Goal: Task Accomplishment & Management: Use online tool/utility

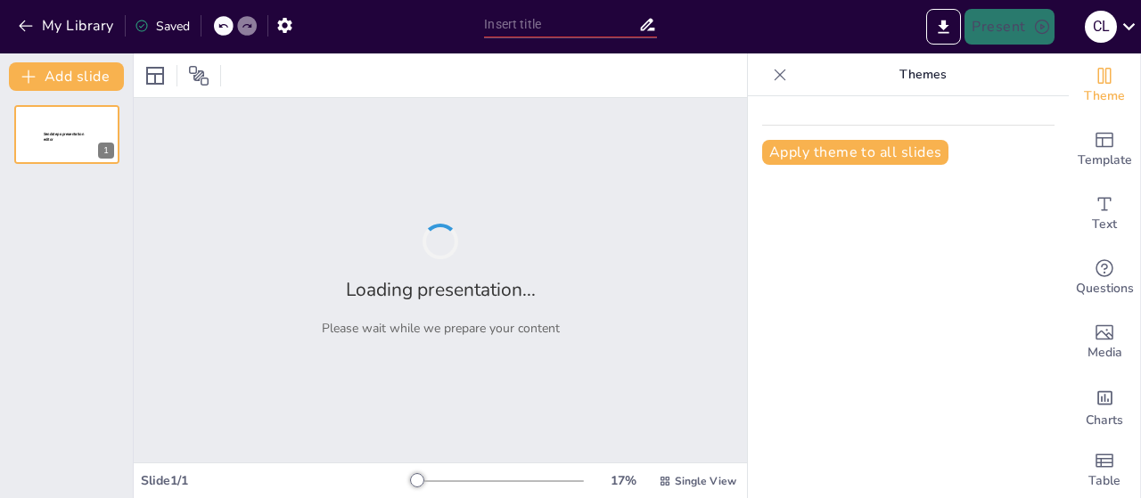
type input "Imported 2025-07-12_Direct Application Welcome Day_ver1.pptx"
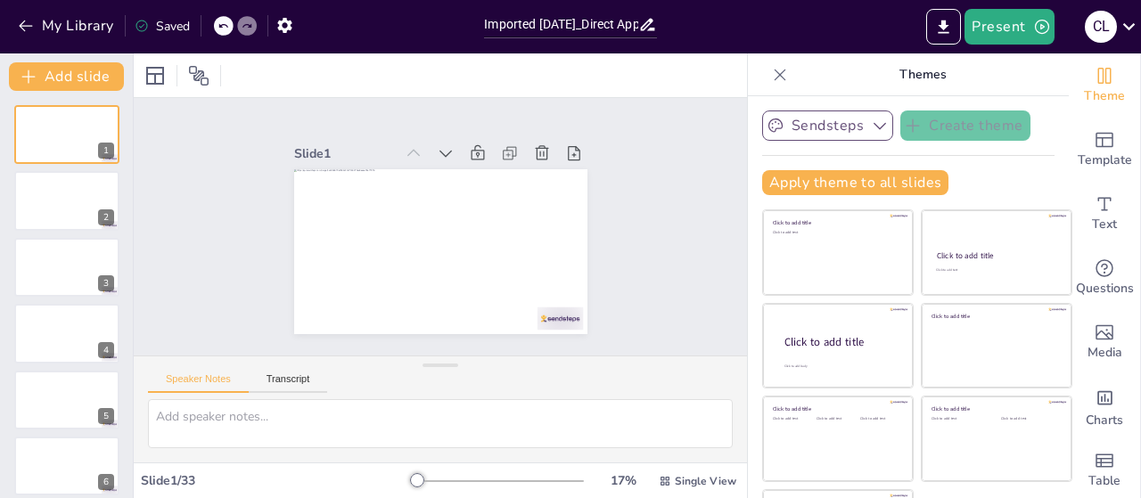
click at [840, 121] on button "Sendsteps" at bounding box center [827, 126] width 131 height 30
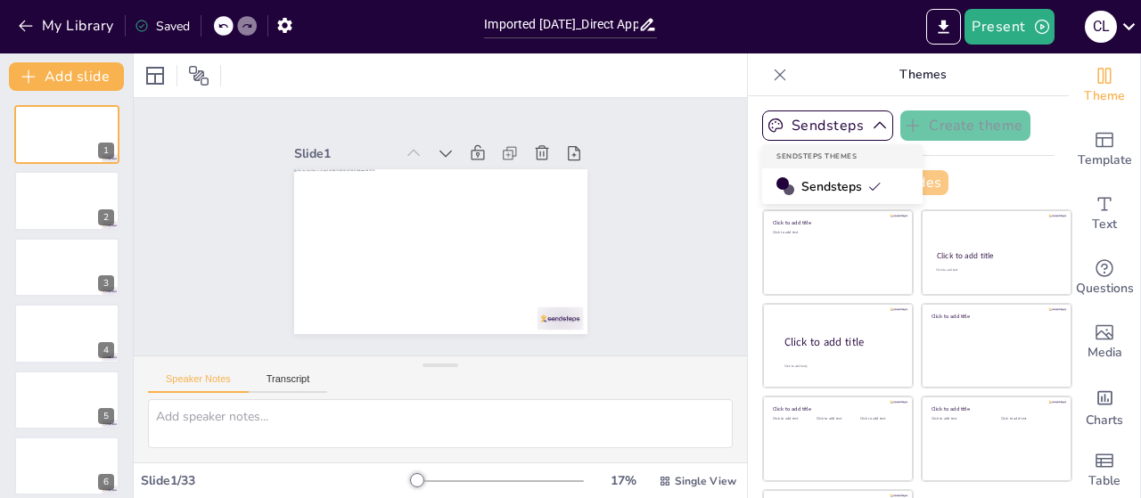
click at [802, 181] on span "Sendsteps" at bounding box center [841, 186] width 80 height 17
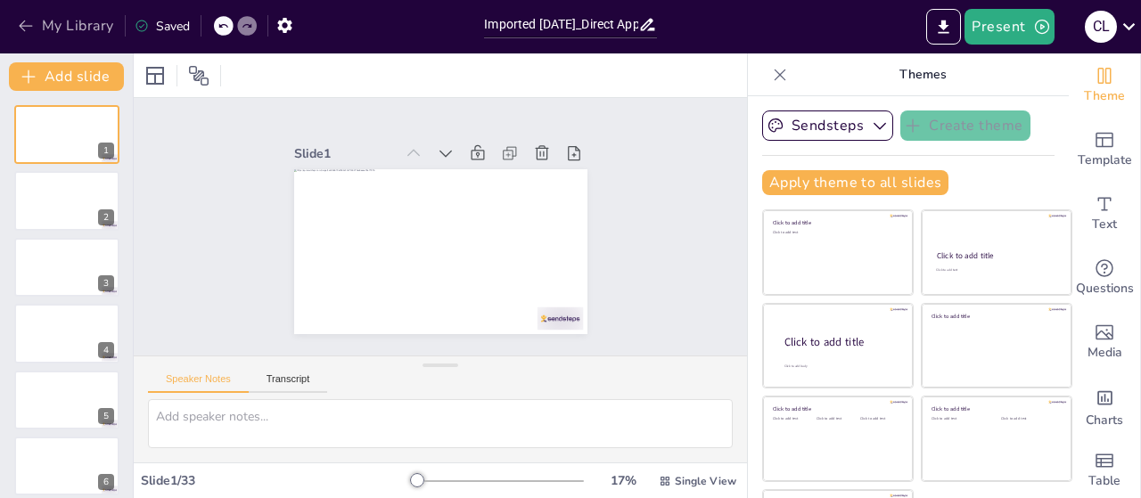
click at [29, 26] on icon "button" at bounding box center [25, 27] width 13 height 12
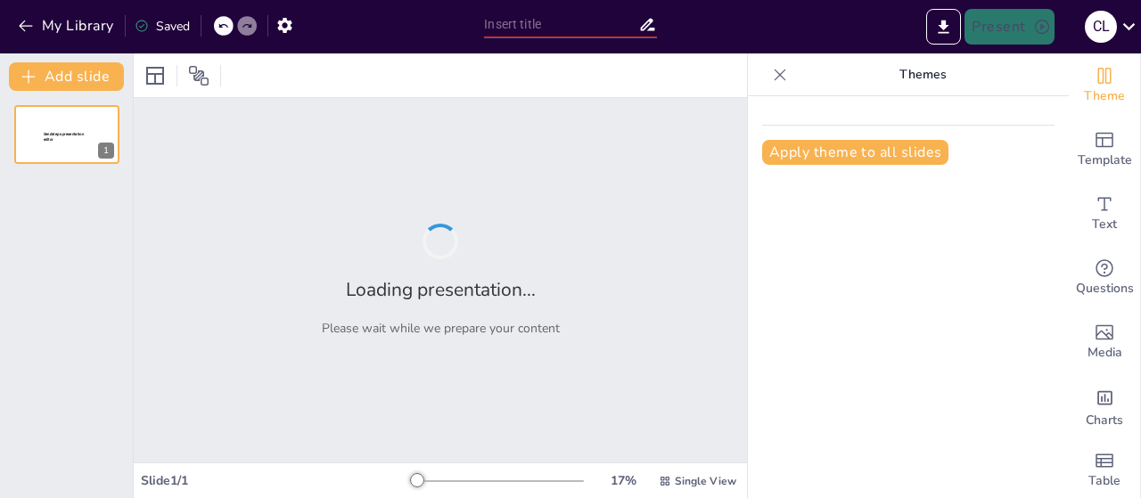
type input "Virtual Reality in Education: Transforming Biopsychology and Ageing Studies in …"
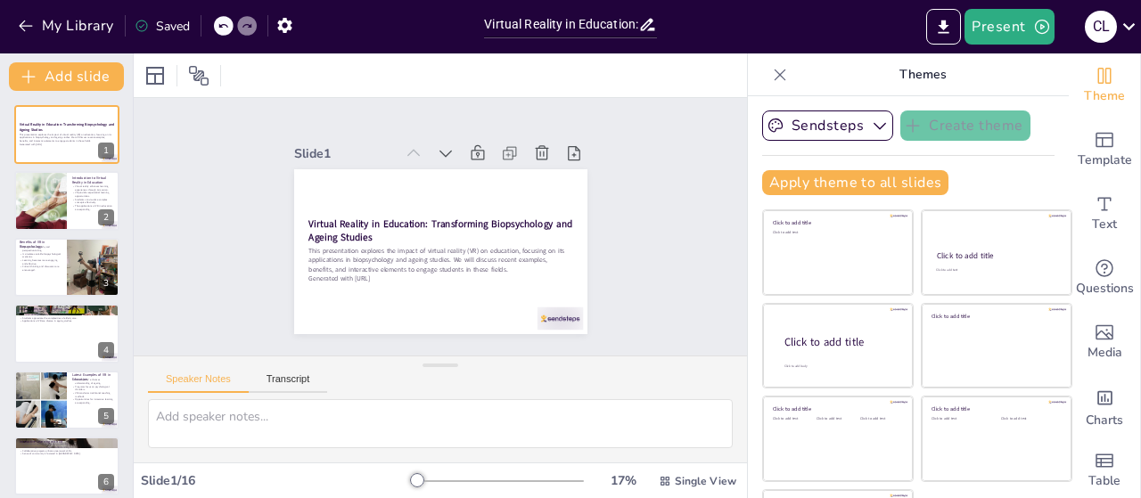
checkbox input "true"
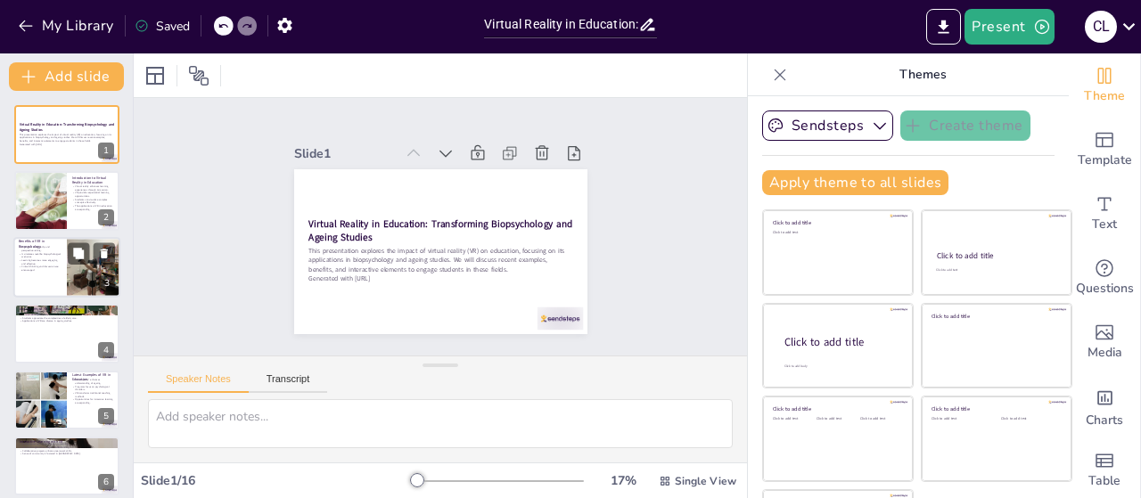
checkbox input "true"
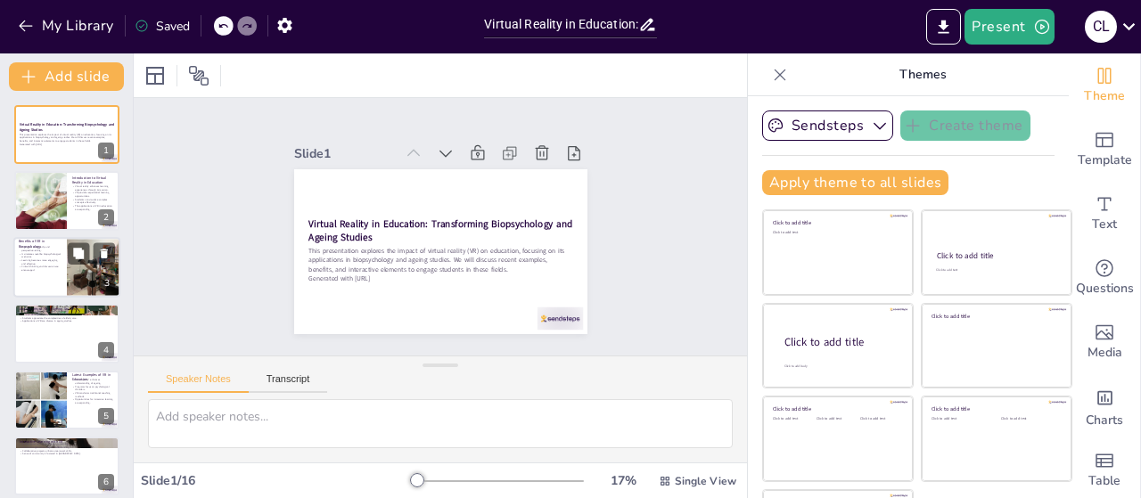
checkbox input "true"
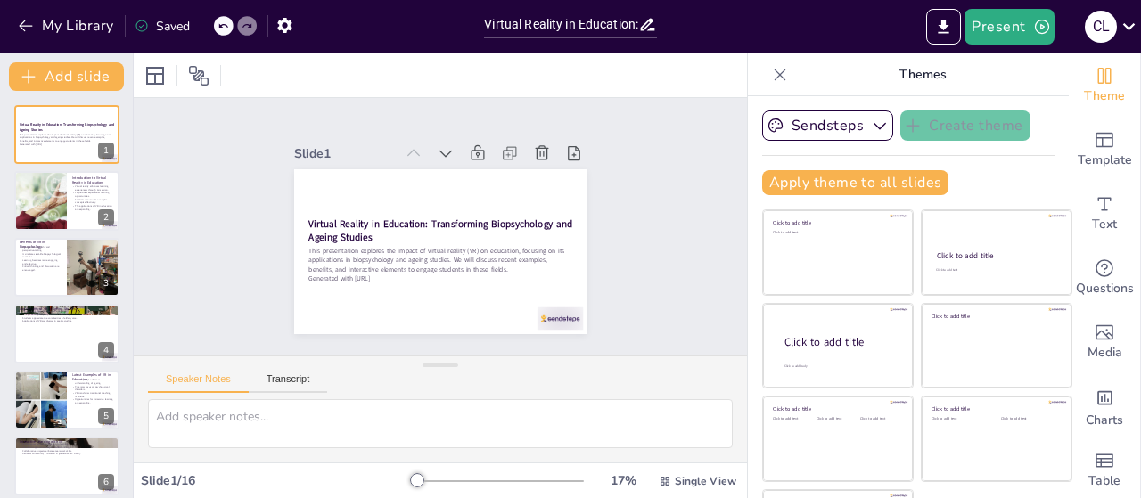
checkbox input "true"
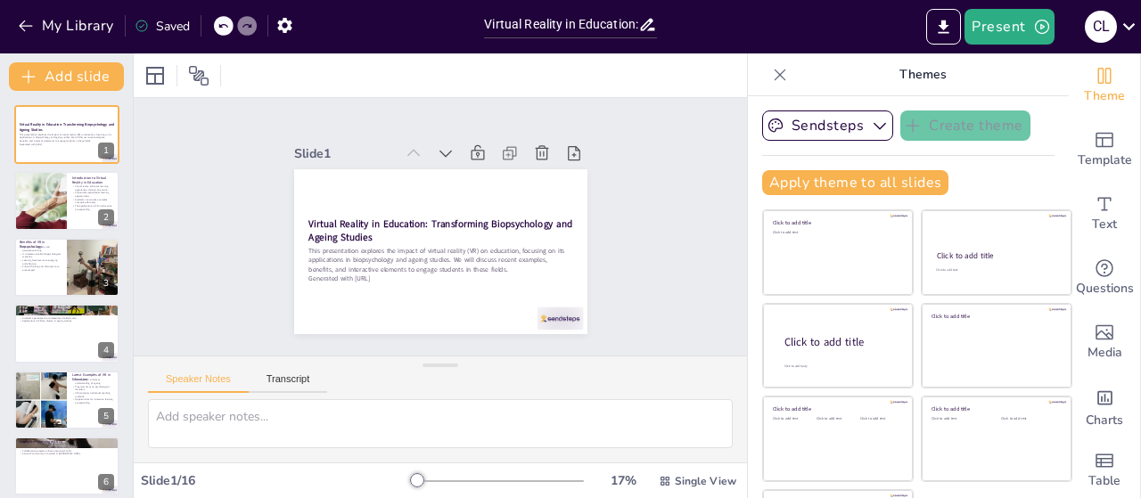
checkbox input "true"
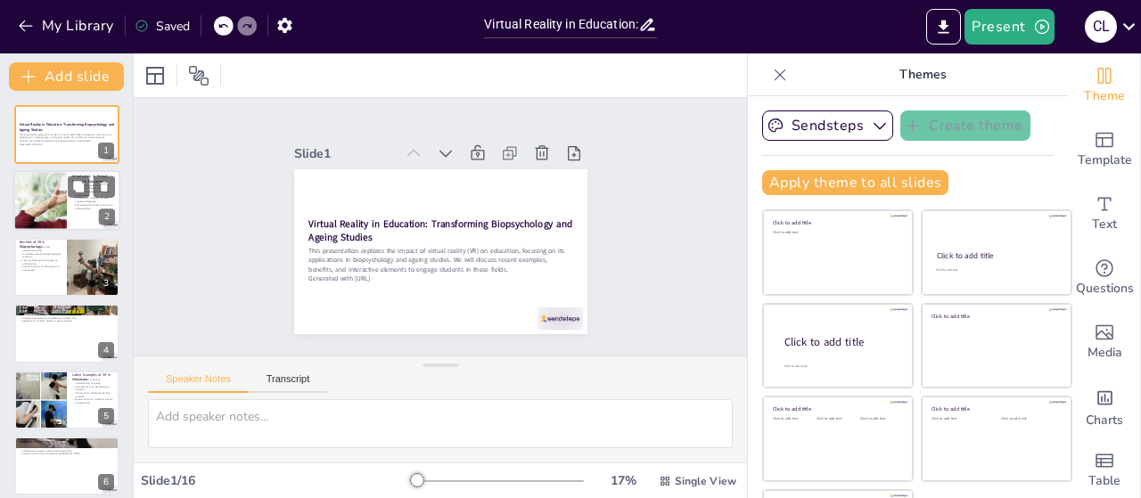
checkbox input "true"
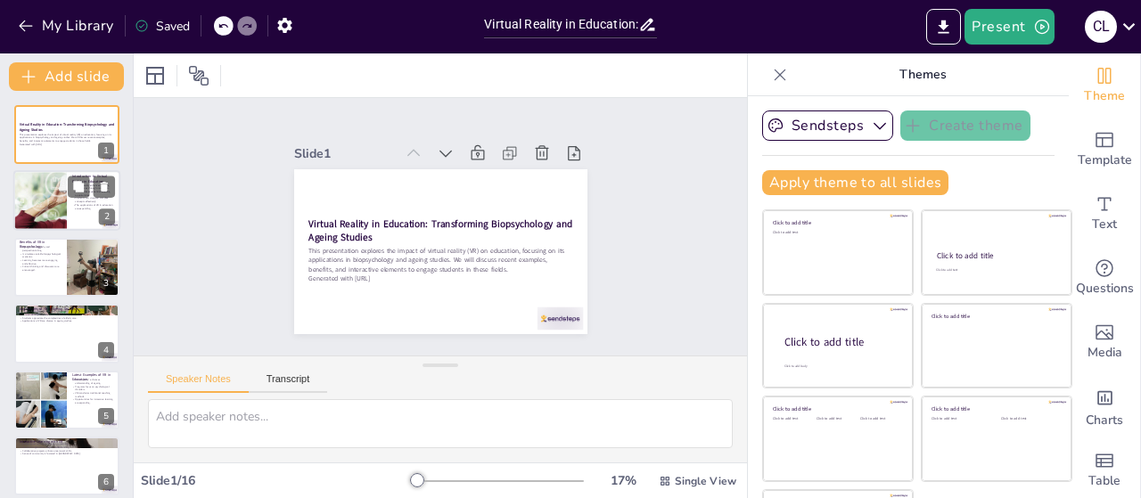
checkbox input "true"
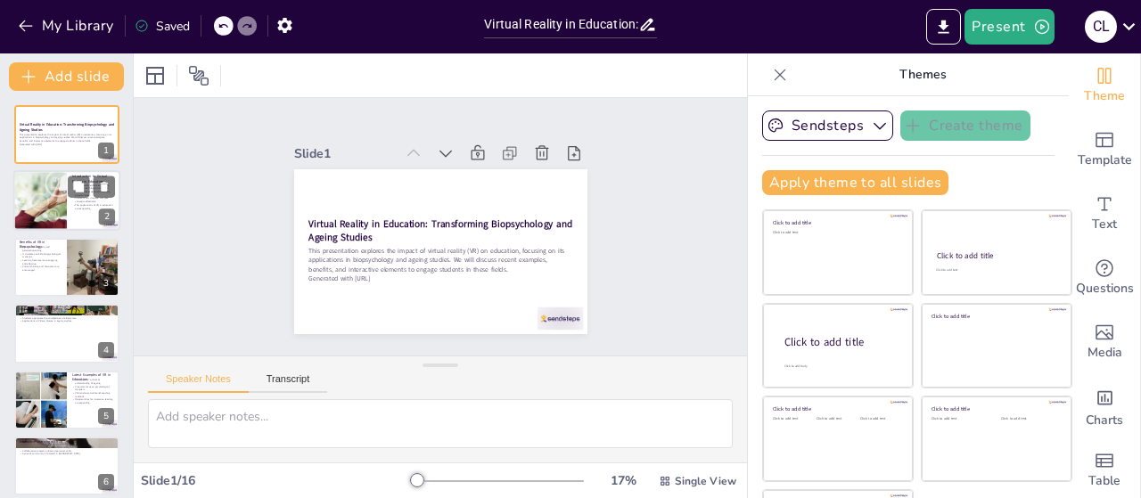
click at [58, 203] on div at bounding box center [40, 201] width 158 height 61
checkbox input "true"
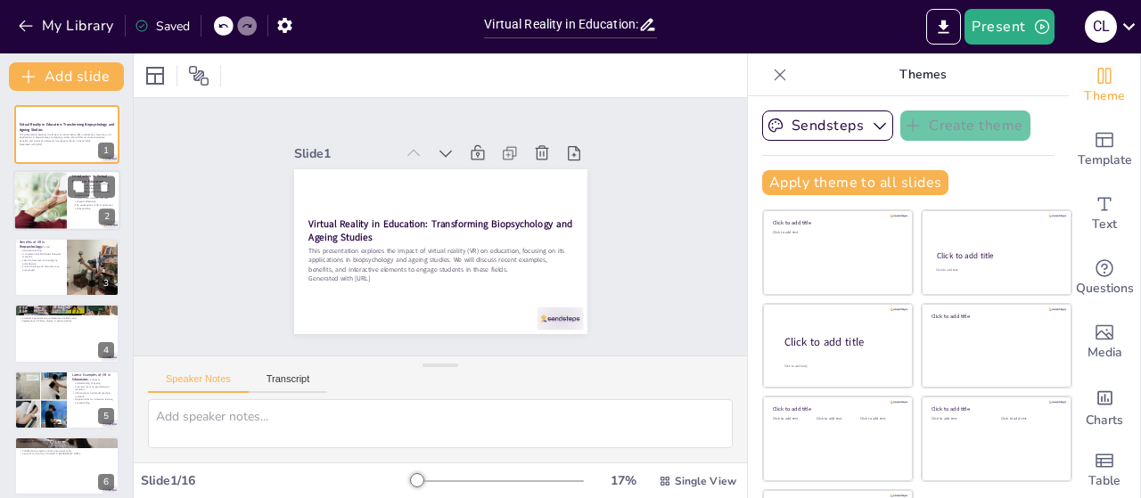
checkbox input "true"
type textarea "Immersion in virtual reality allows students to engage with educational content…"
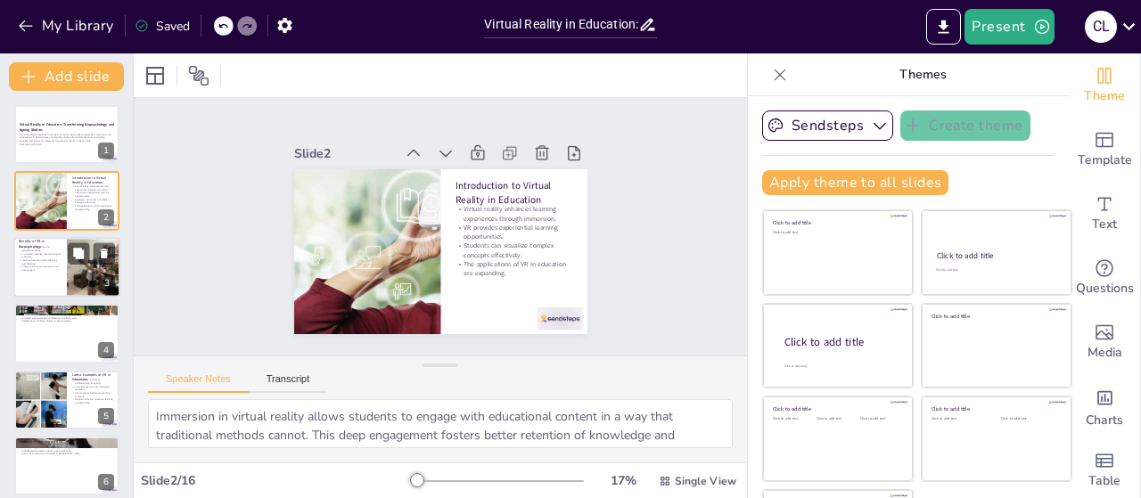
checkbox input "true"
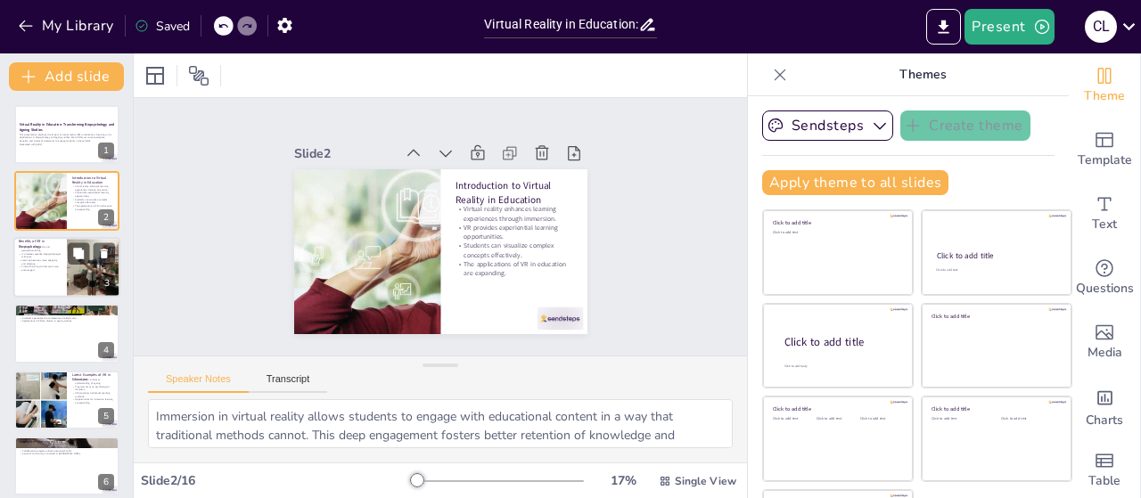
checkbox input "true"
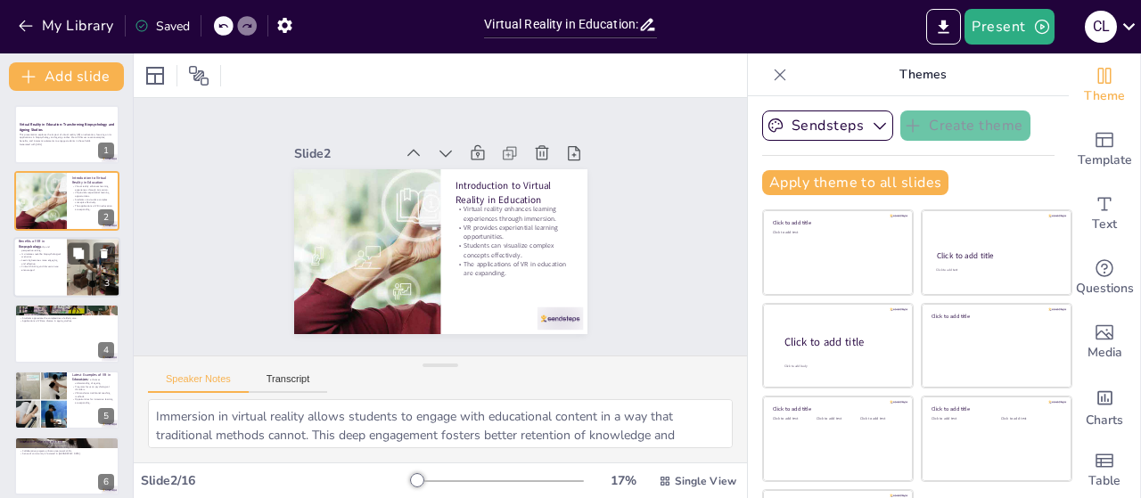
checkbox input "true"
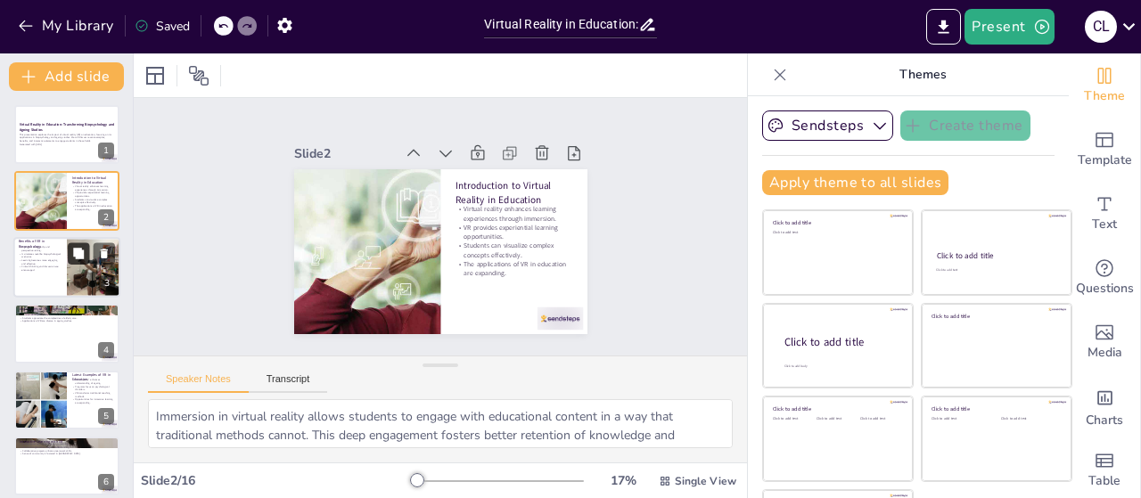
checkbox input "true"
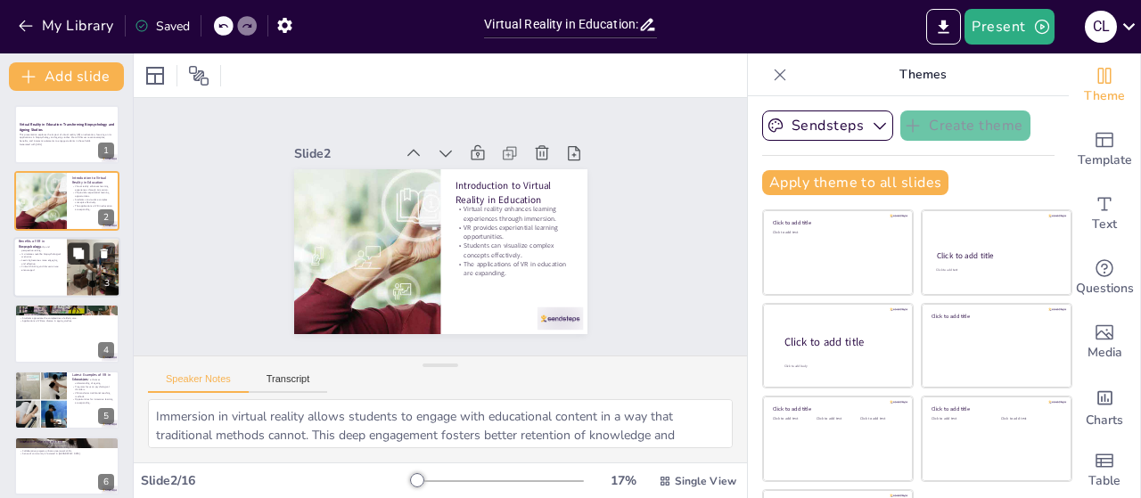
click at [68, 260] on div "Benefits of VR in Biopsychology VR enhances empathy and perspective-taking. It …" at bounding box center [66, 267] width 107 height 61
checkbox input "true"
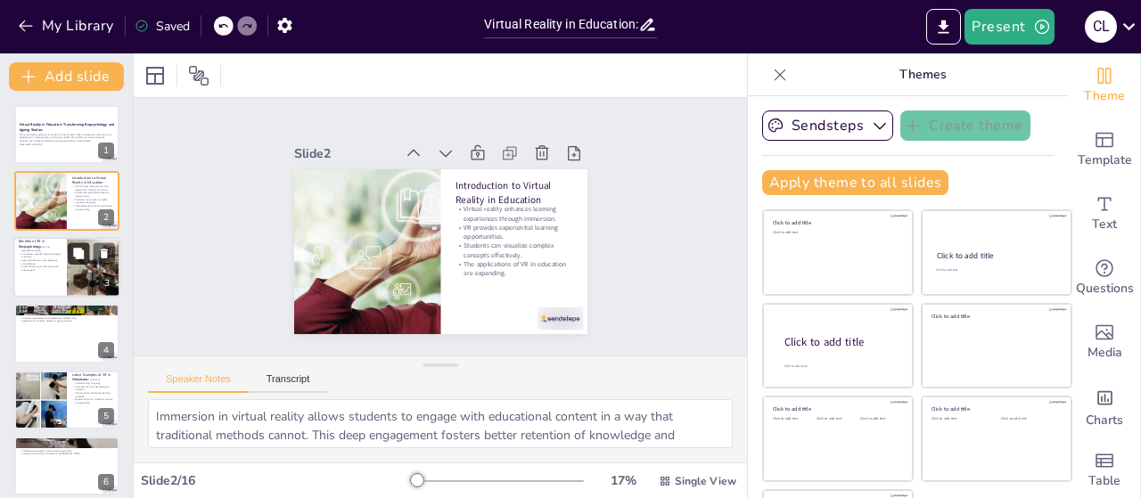
checkbox input "true"
type textarea "Empathy is crucial in biopsychology, and VR provides a unique avenue for studen…"
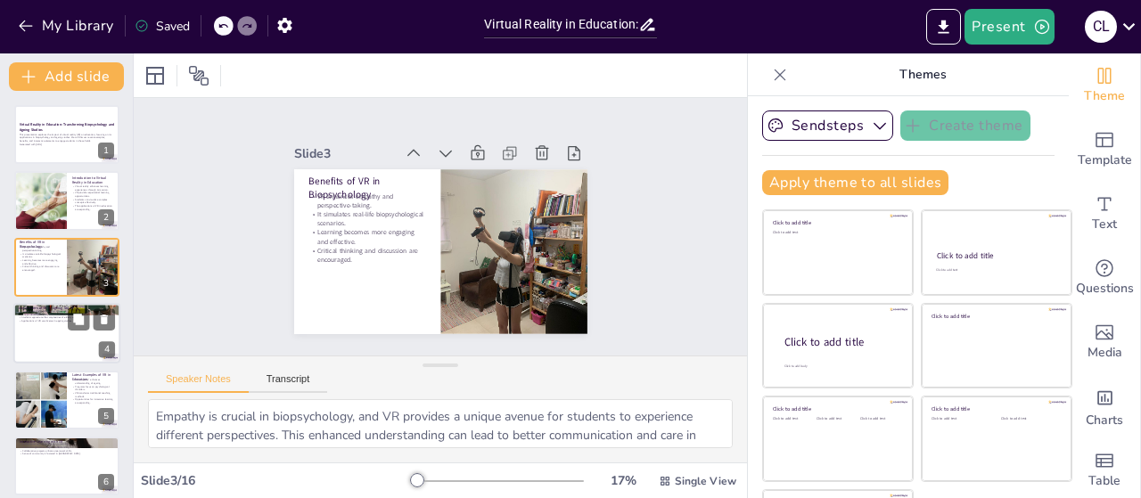
checkbox input "true"
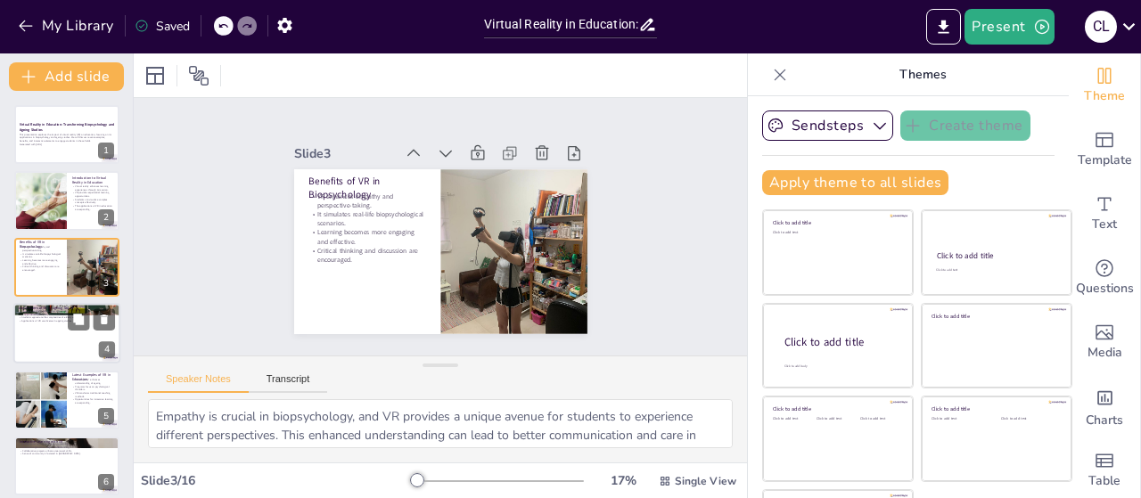
checkbox input "true"
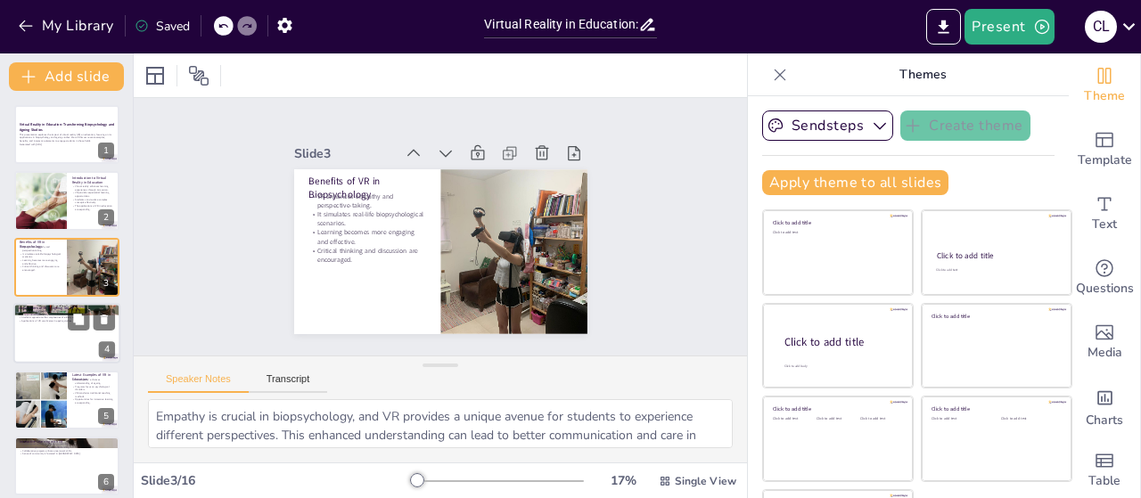
checkbox input "true"
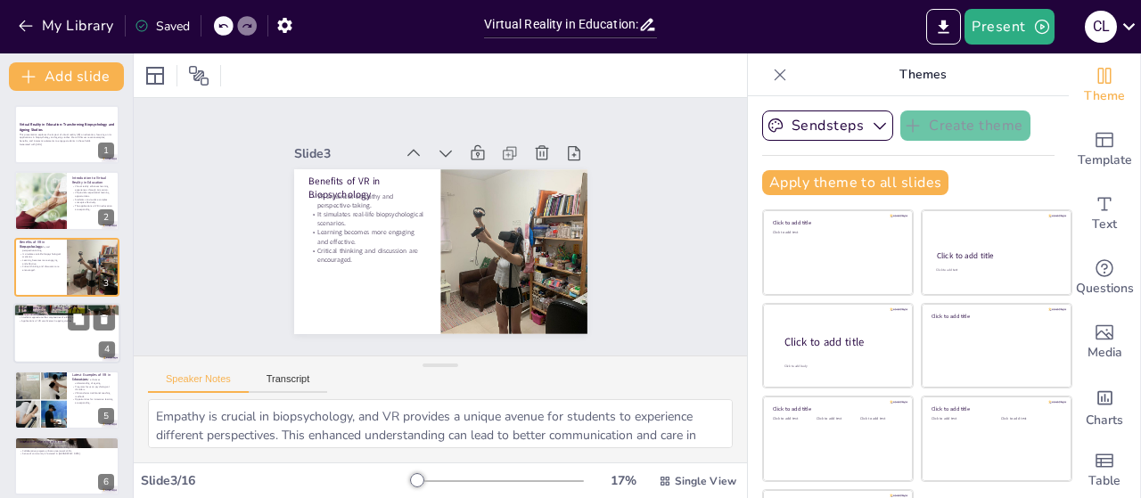
checkbox input "true"
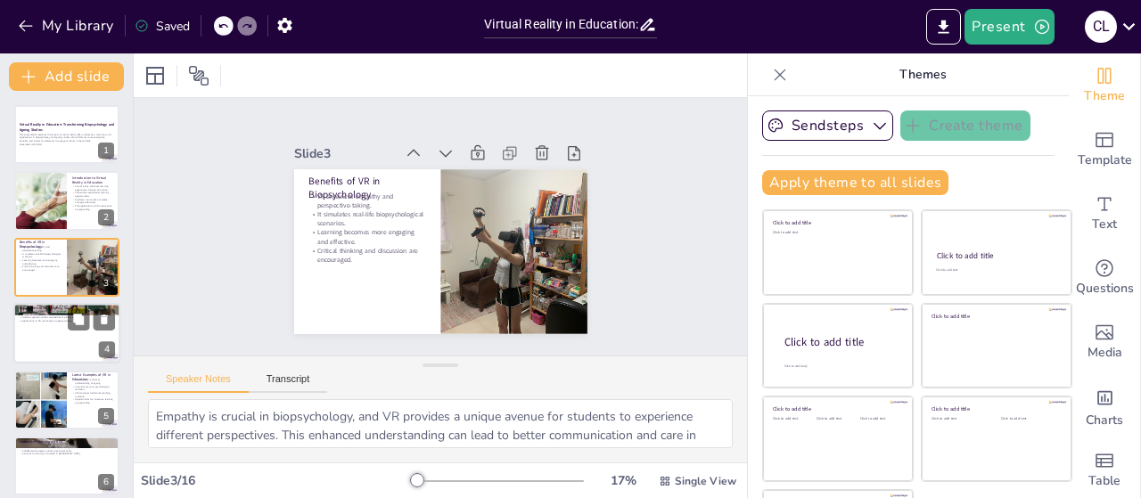
checkbox input "true"
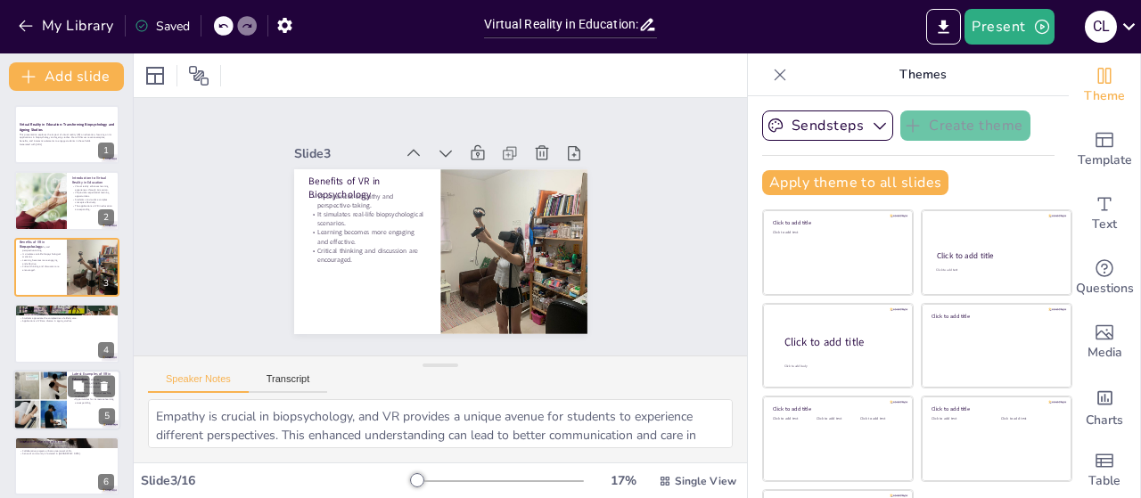
click at [61, 336] on div at bounding box center [66, 333] width 105 height 59
checkbox input "true"
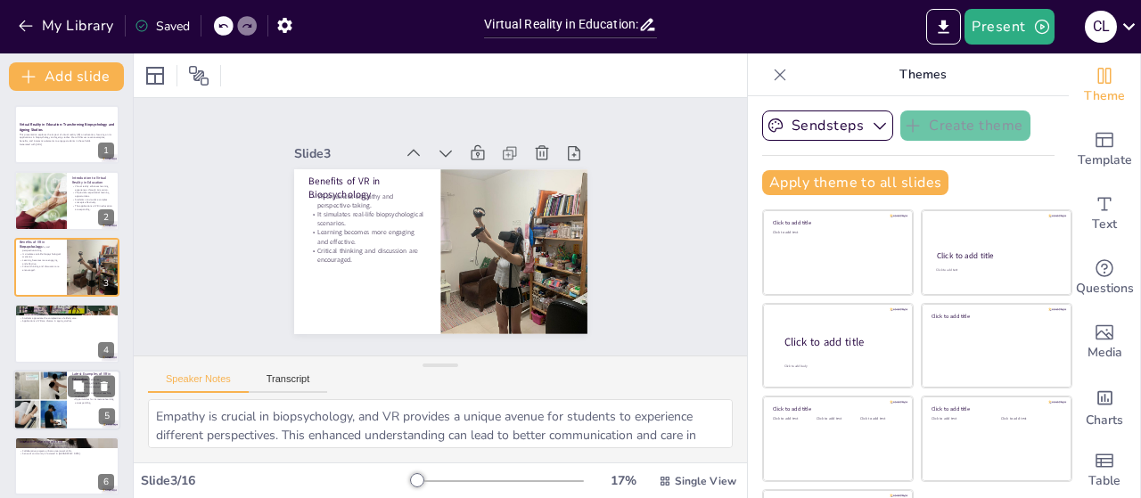
checkbox input "true"
type textarea "By simulating the ageing process, VR provides students with a unique perspectiv…"
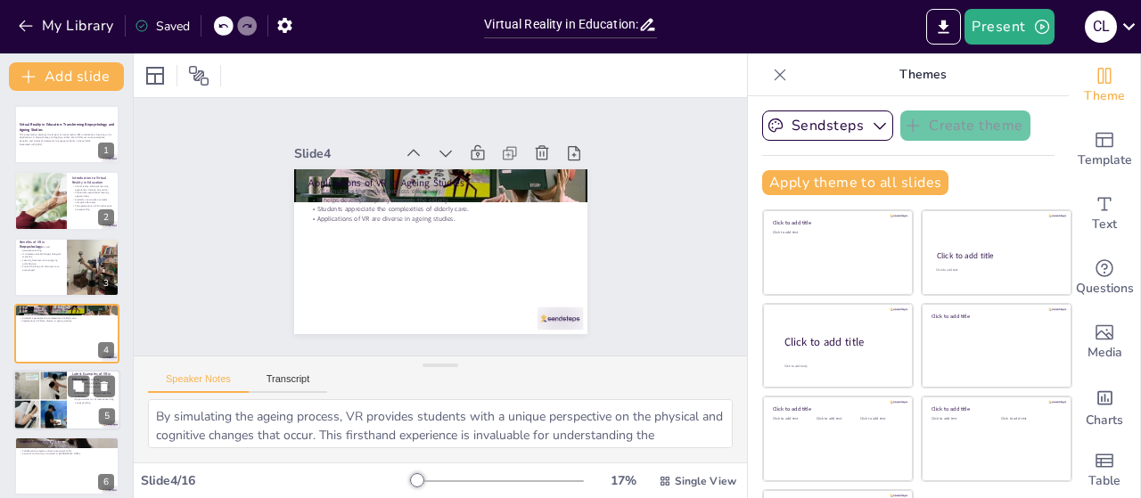
scroll to position [39, 0]
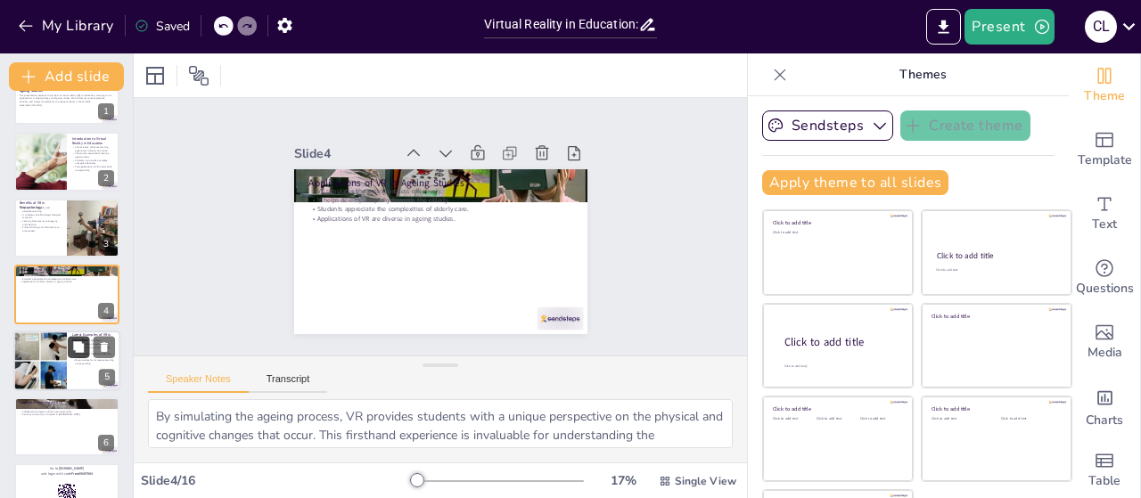
checkbox input "true"
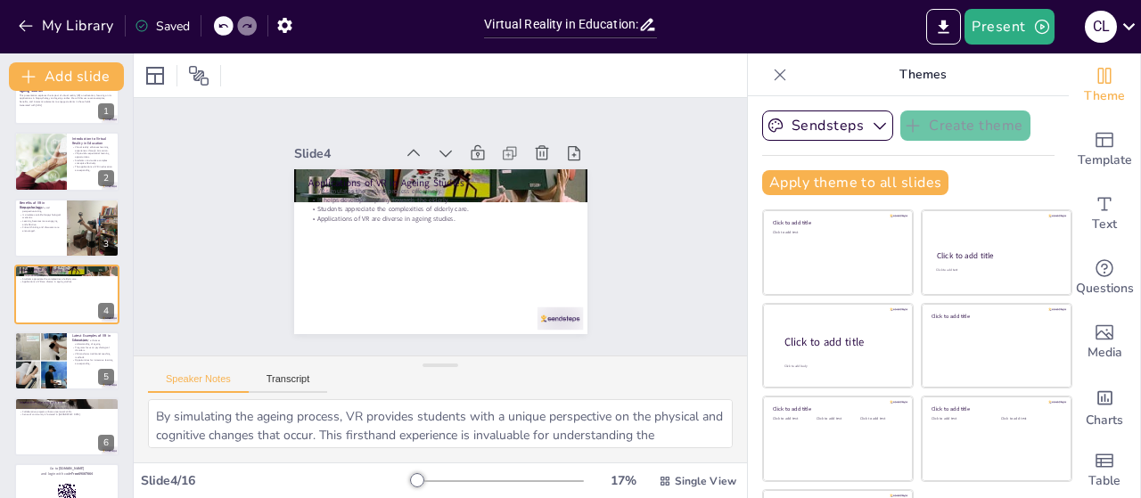
checkbox input "true"
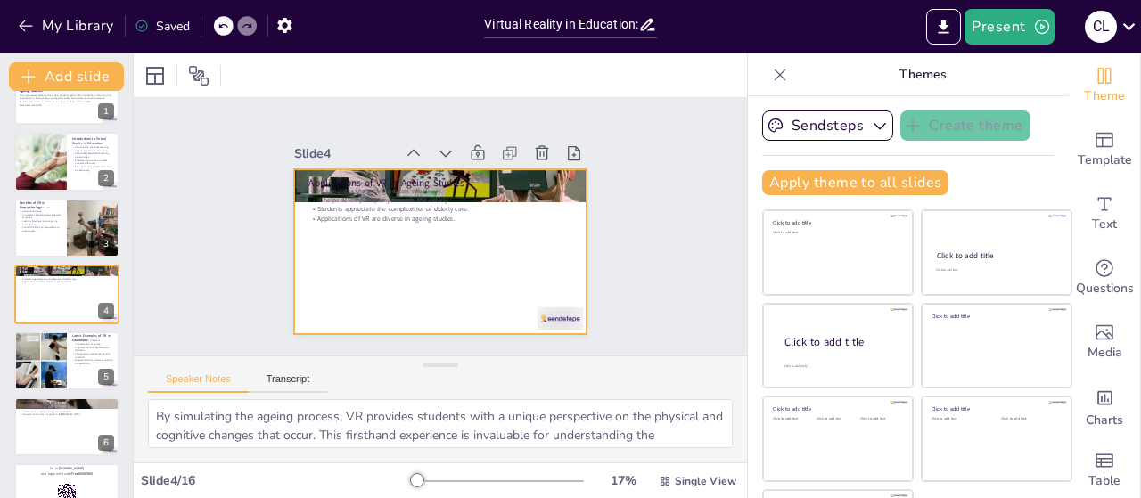
checkbox input "true"
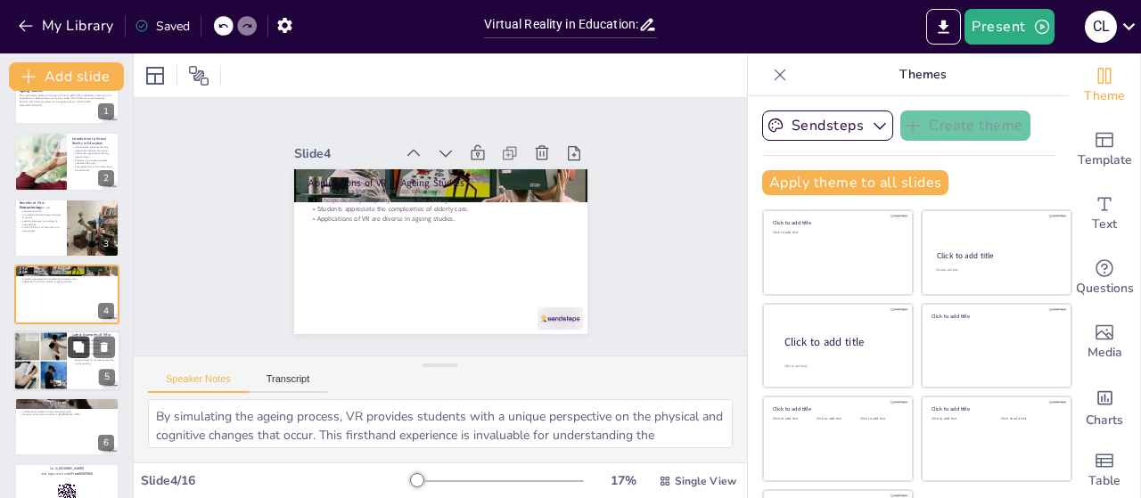
checkbox input "true"
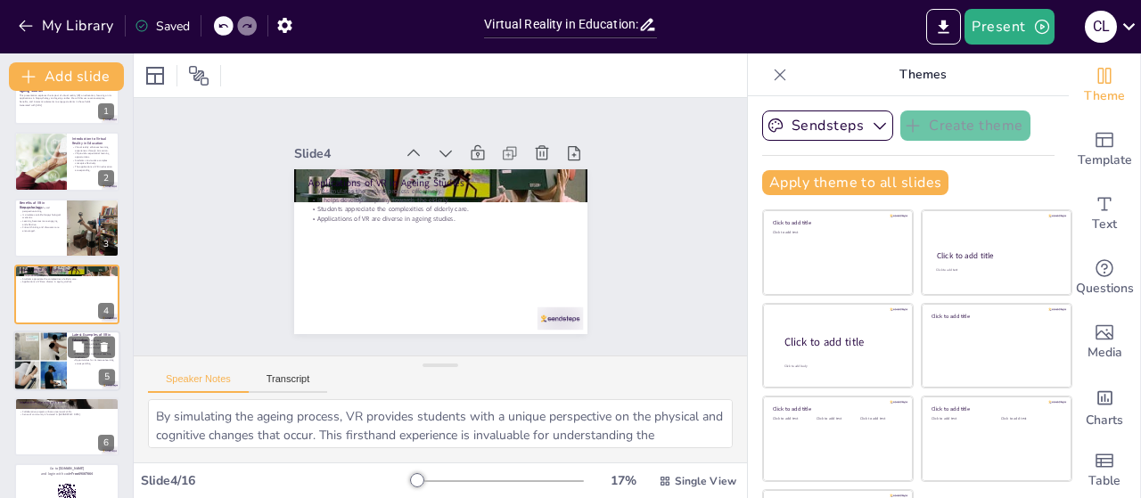
checkbox input "true"
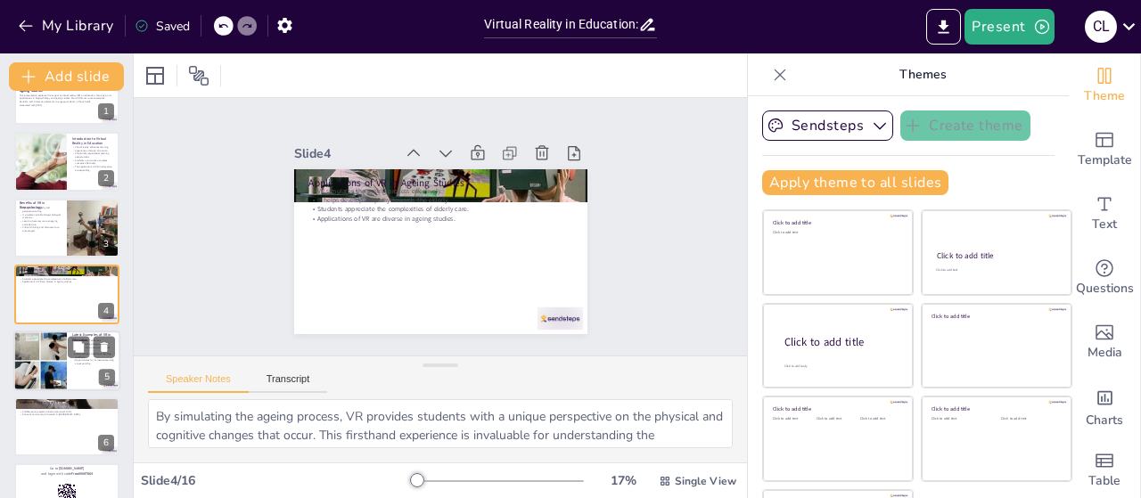
checkbox input "true"
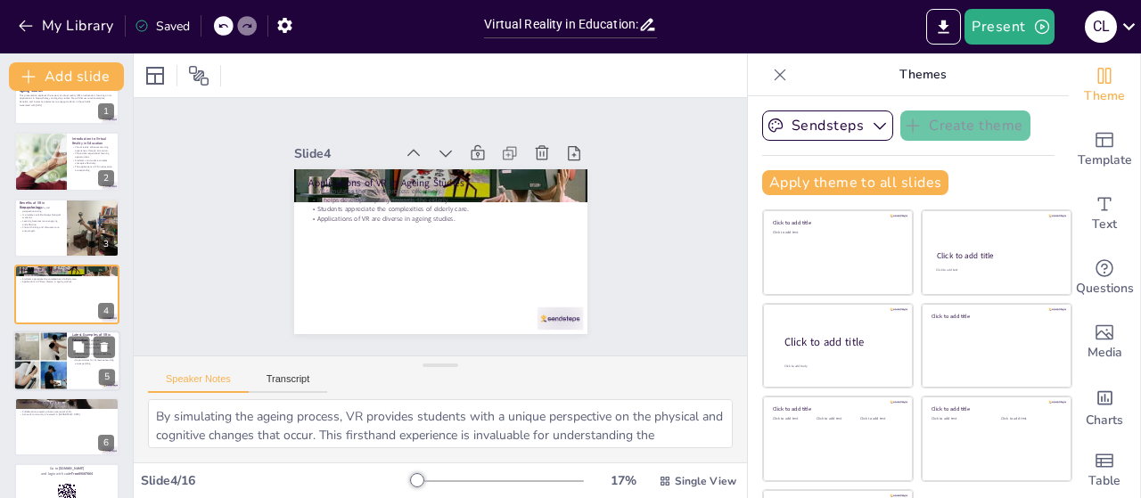
checkbox input "true"
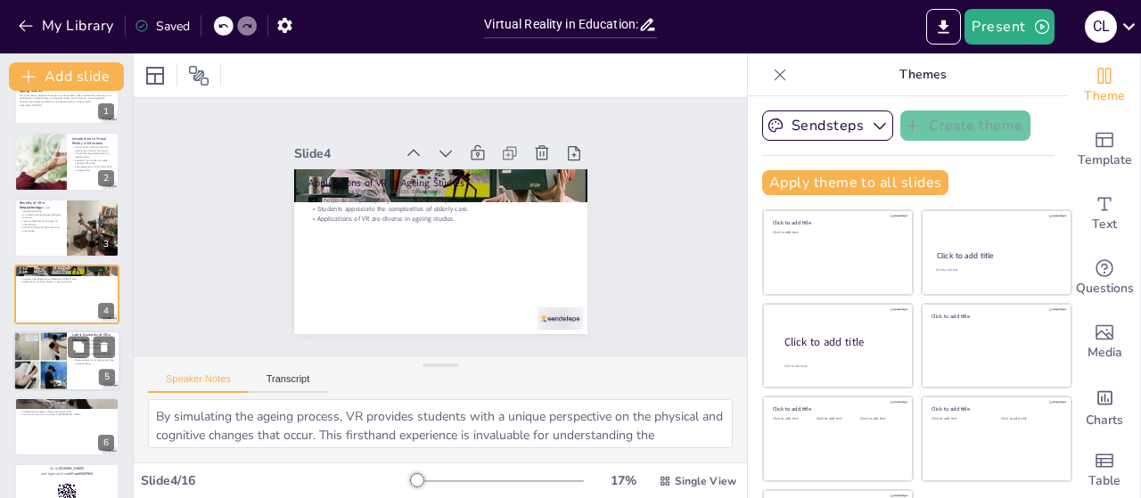
click at [71, 364] on div at bounding box center [66, 361] width 107 height 61
checkbox input "true"
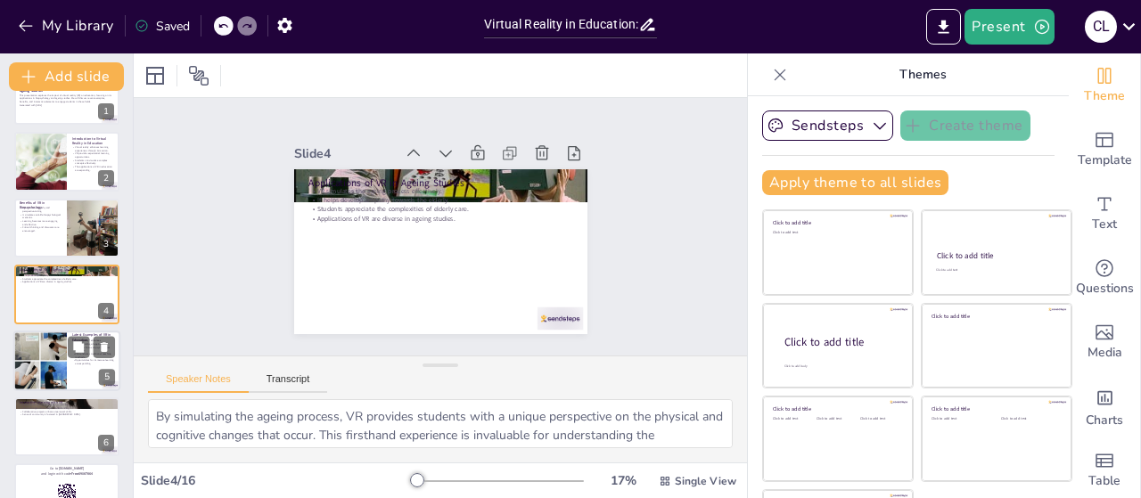
checkbox input "true"
type textarea "The "VR Empathy" program is a prime example of how VR can enhance understanding…"
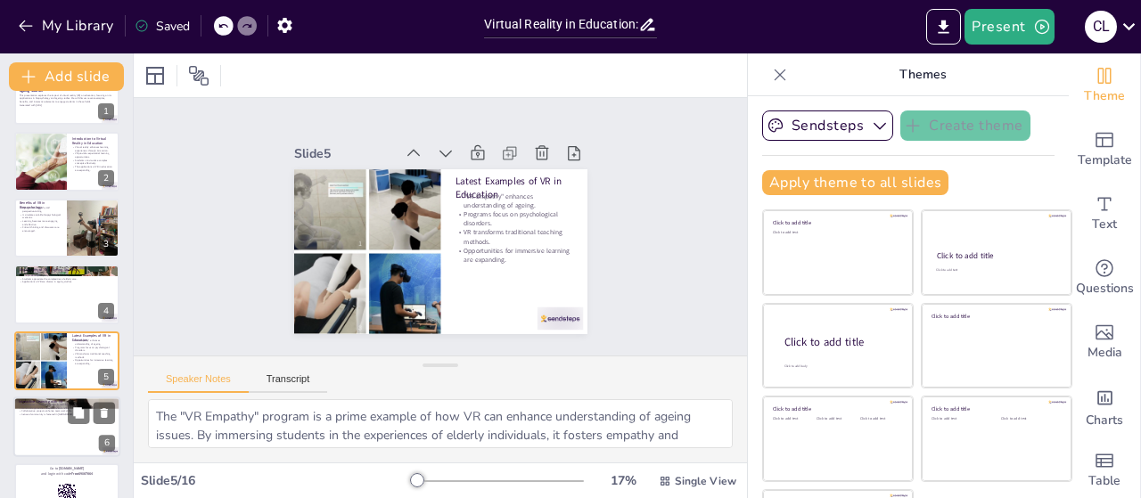
scroll to position [105, 0]
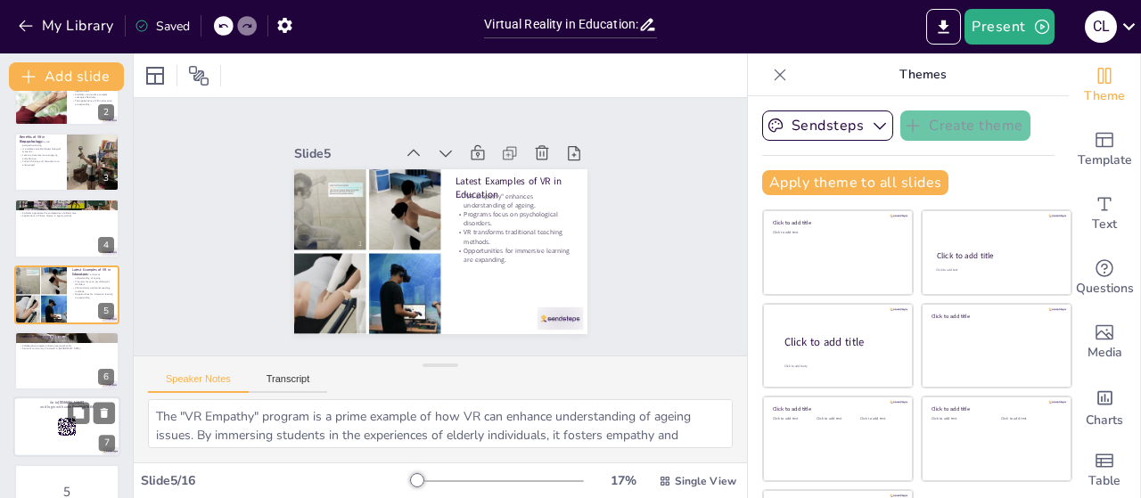
click at [73, 388] on div at bounding box center [66, 361] width 105 height 59
checkbox input "true"
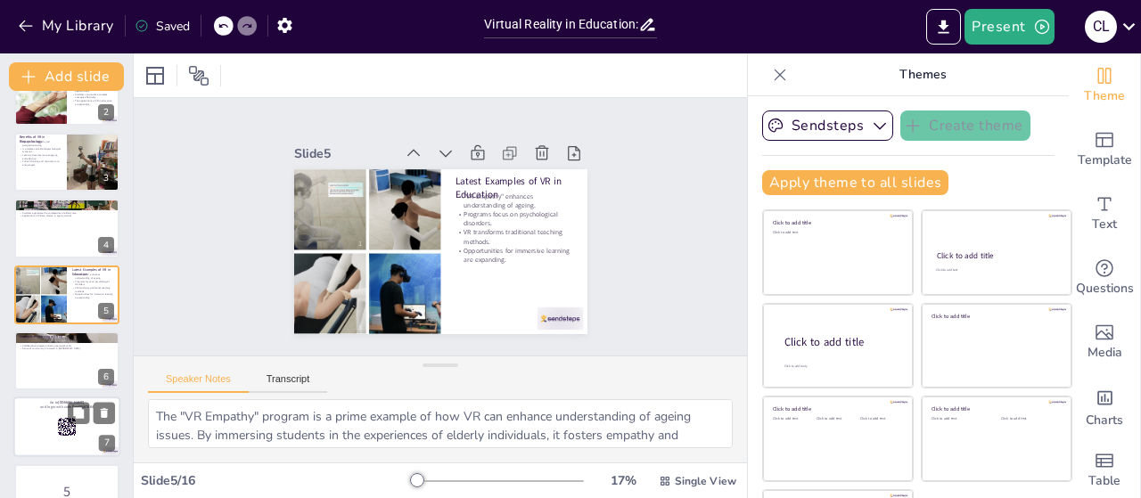
checkbox input "true"
type textarea "Active participation is crucial for effective learning. VR facilitates this by …"
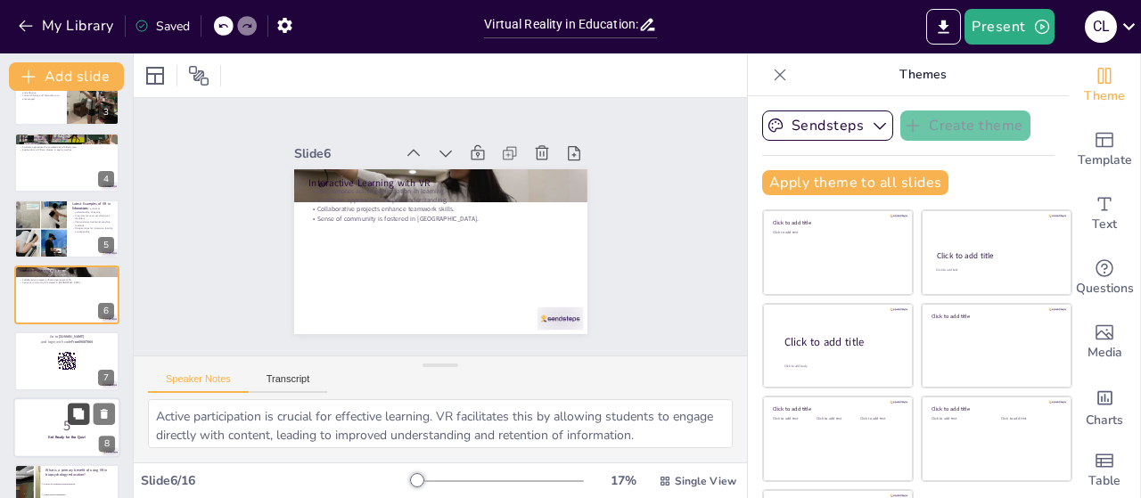
checkbox input "true"
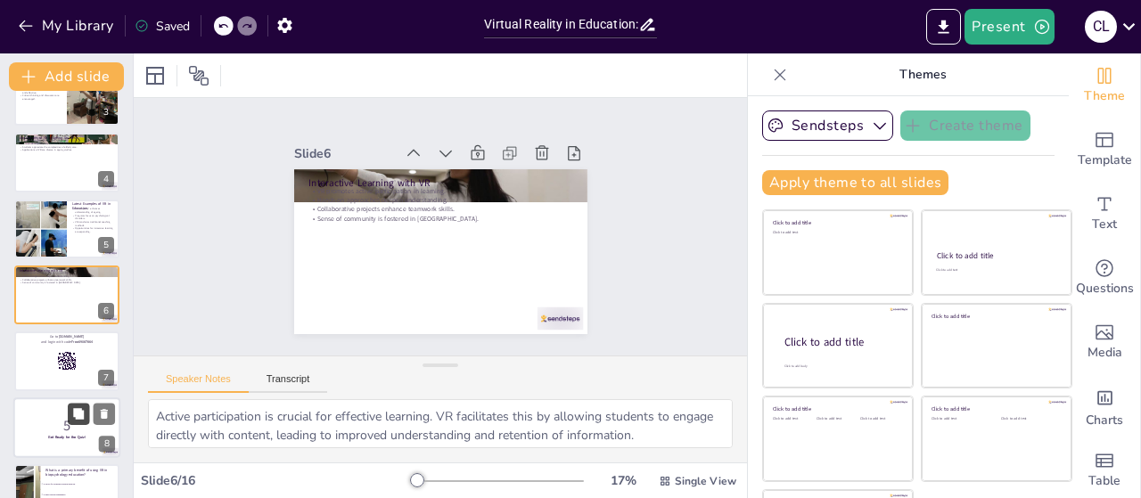
checkbox input "true"
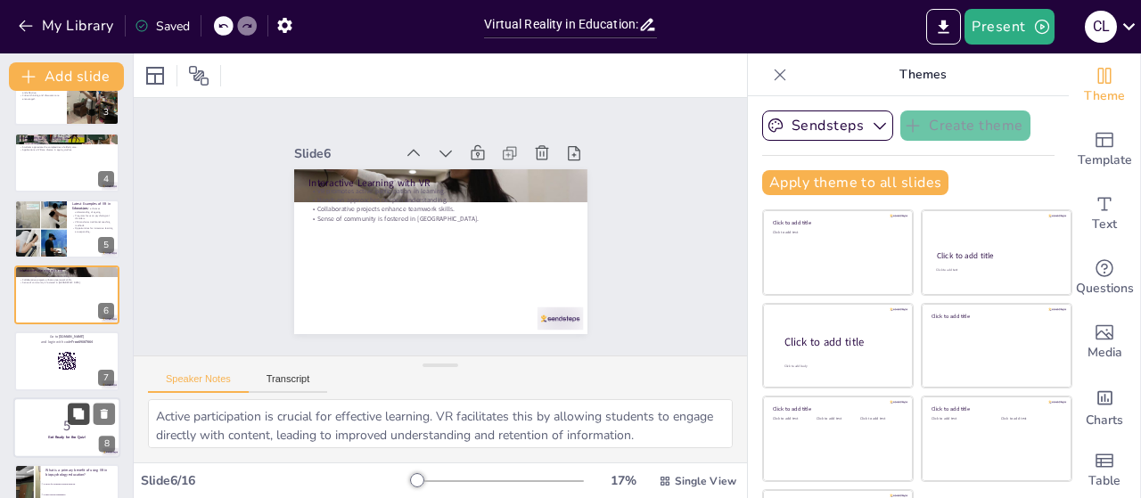
checkbox input "true"
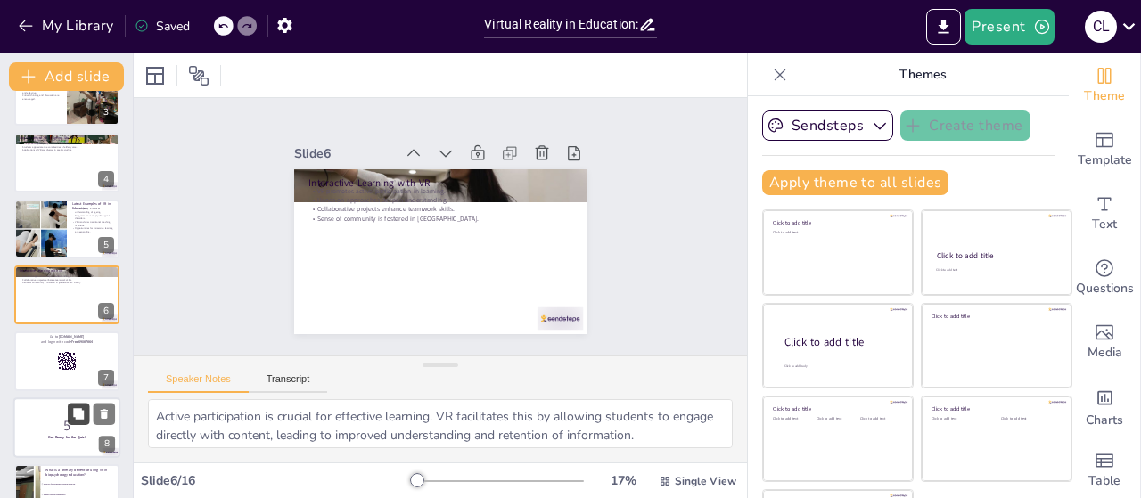
click at [74, 408] on icon at bounding box center [78, 413] width 11 height 11
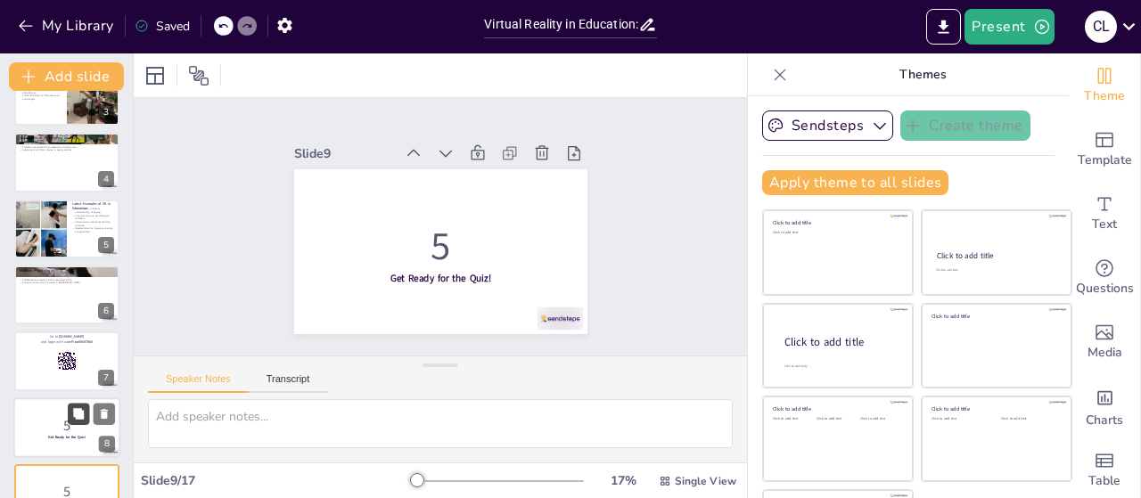
checkbox input "true"
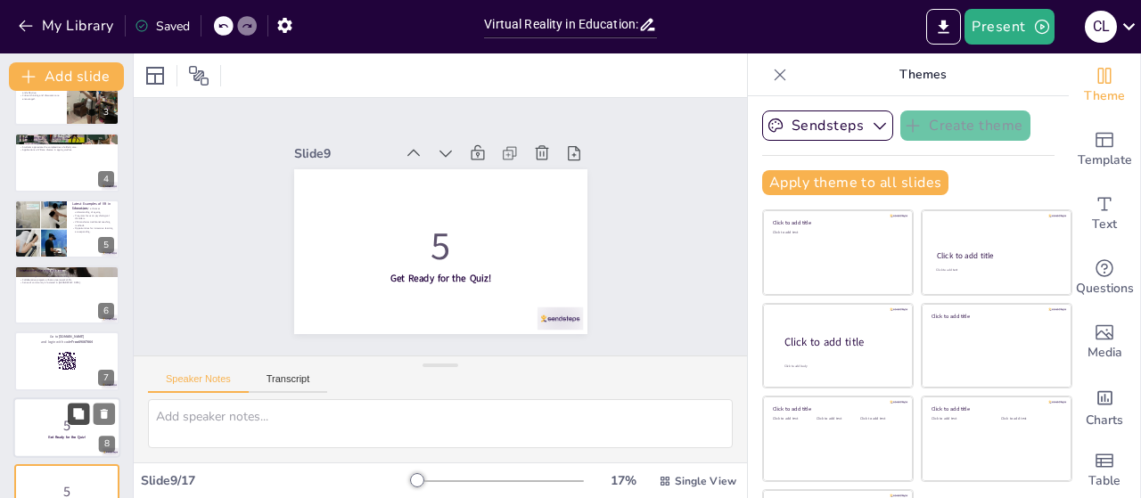
scroll to position [371, 0]
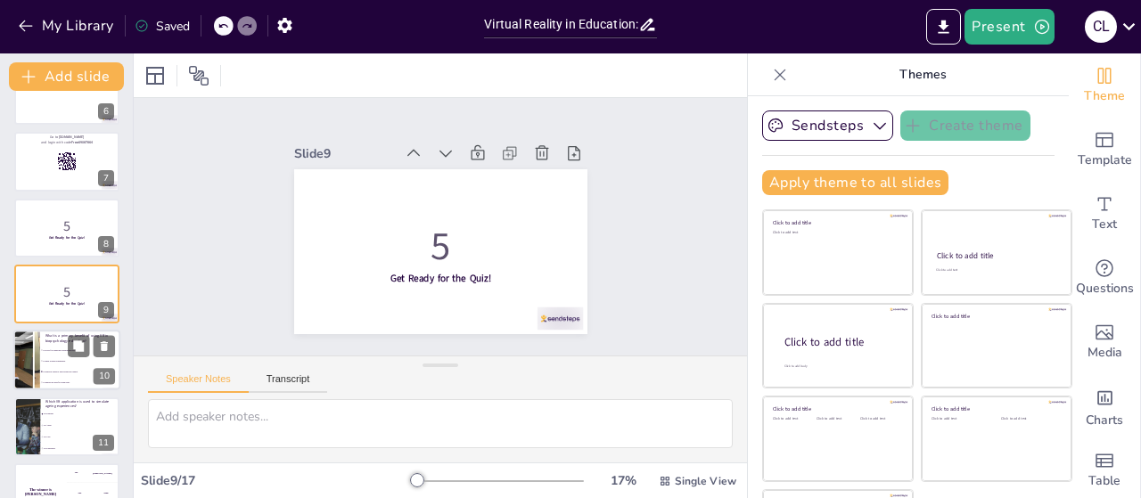
checkbox input "true"
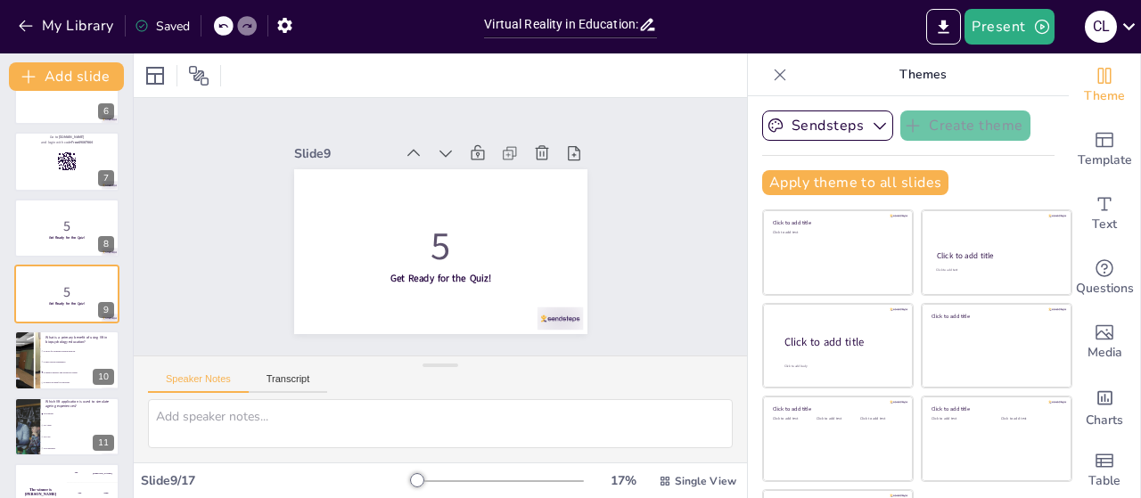
checkbox input "true"
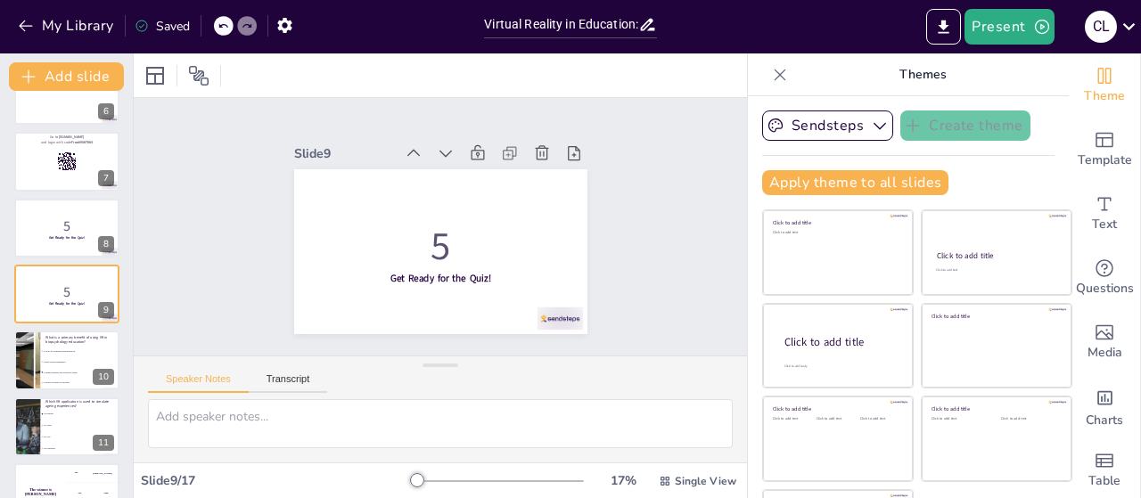
checkbox input "true"
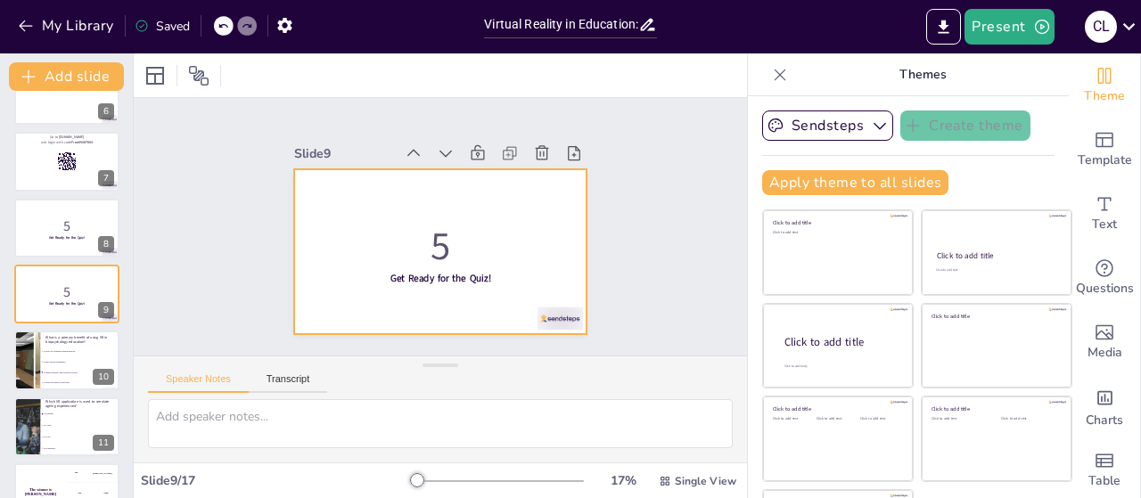
checkbox input "true"
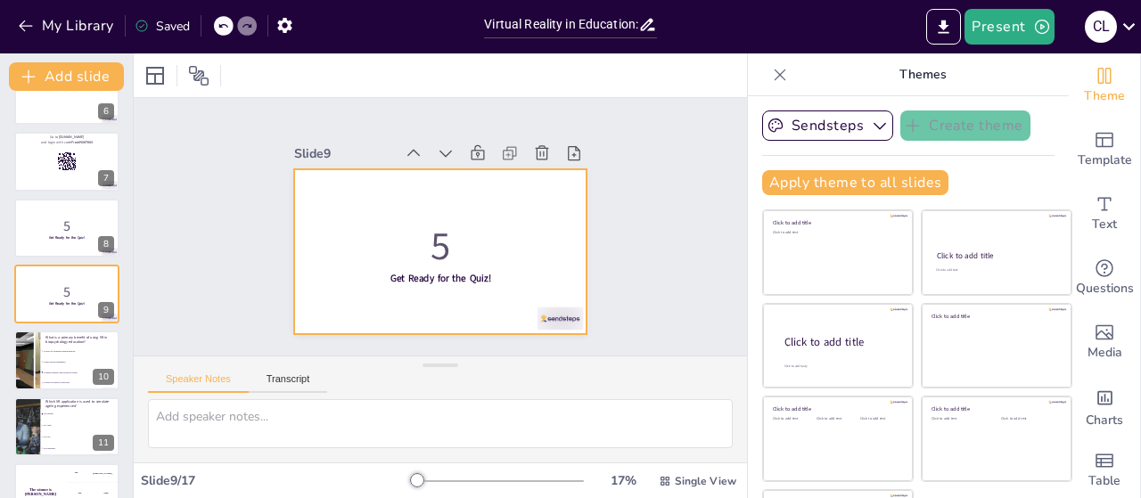
checkbox input "true"
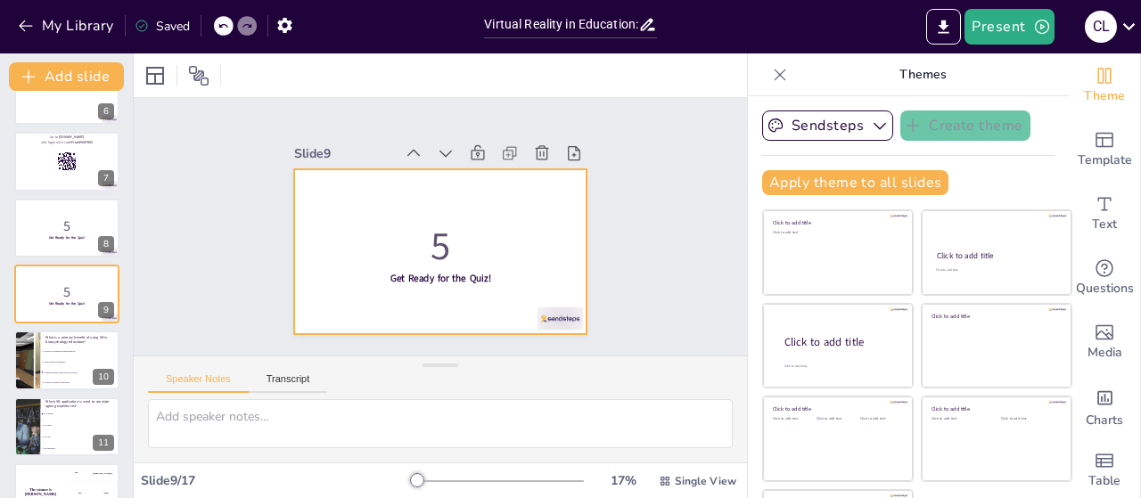
checkbox input "true"
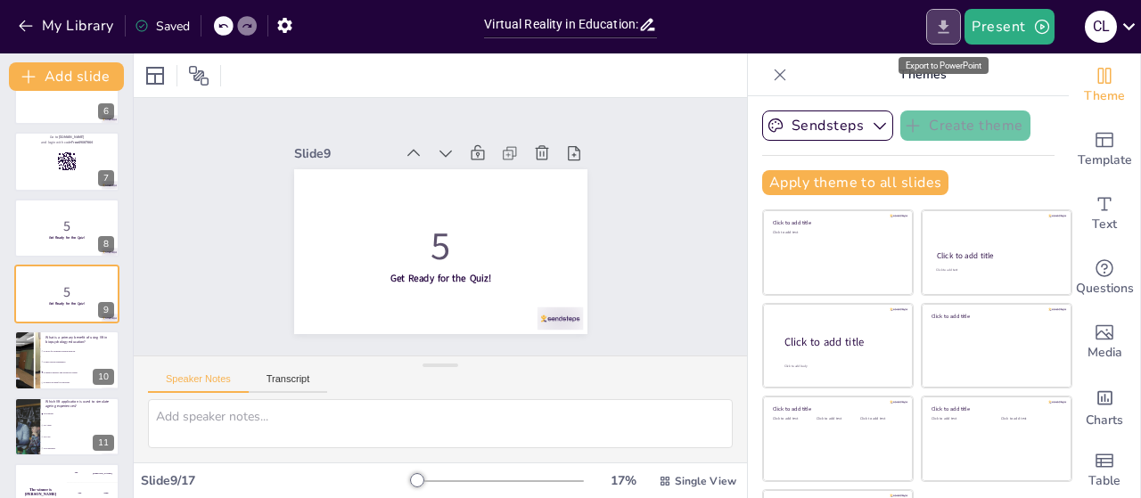
click at [946, 26] on icon "Export to PowerPoint" at bounding box center [944, 26] width 11 height 13
checkbox input "true"
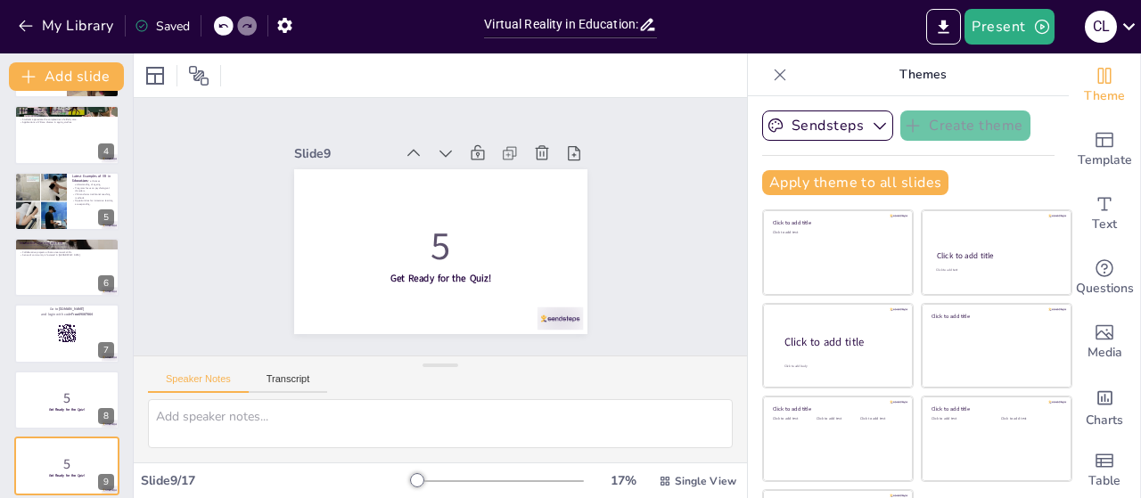
scroll to position [0, 0]
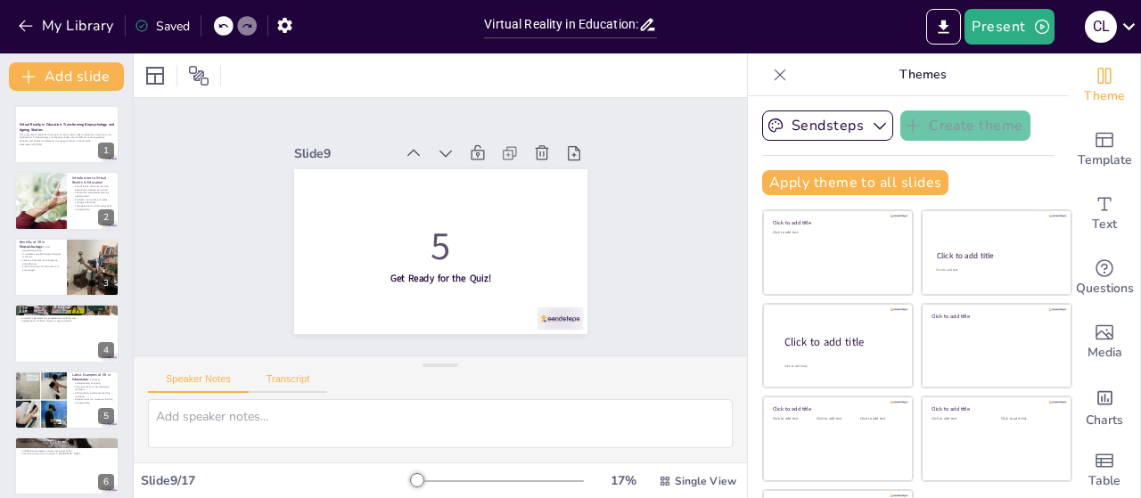
click at [270, 376] on button "Transcript" at bounding box center [288, 383] width 79 height 20
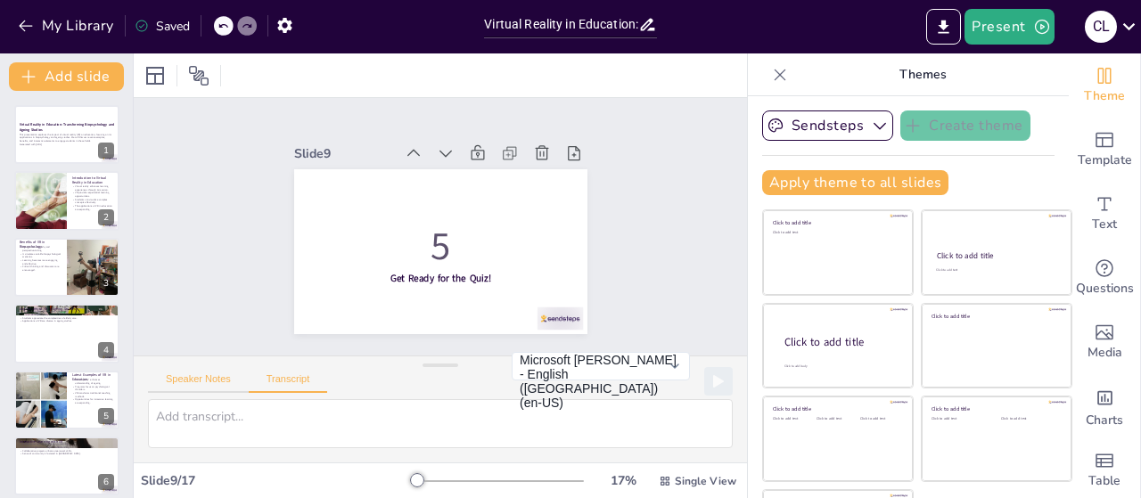
click at [206, 384] on button "Speaker Notes" at bounding box center [198, 383] width 101 height 20
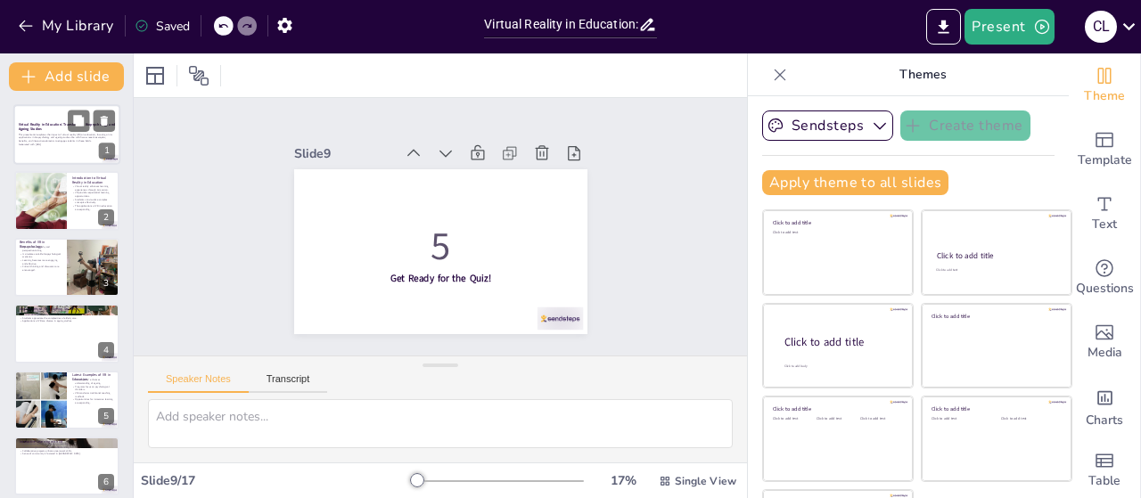
click at [41, 134] on p "This presentation explores the impact of virtual reality (VR) on education, foc…" at bounding box center [67, 138] width 96 height 10
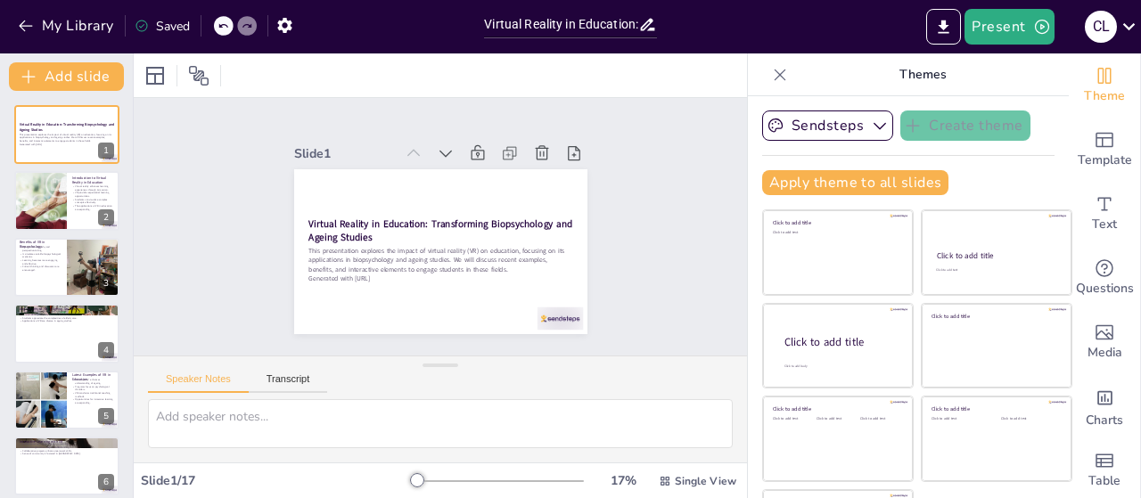
click at [775, 74] on icon at bounding box center [781, 75] width 12 height 12
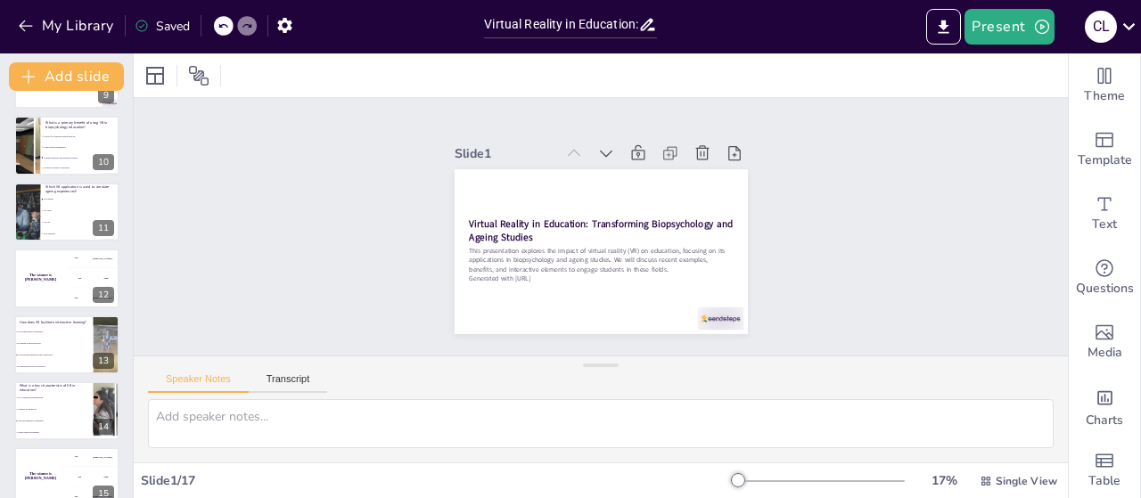
scroll to position [741, 0]
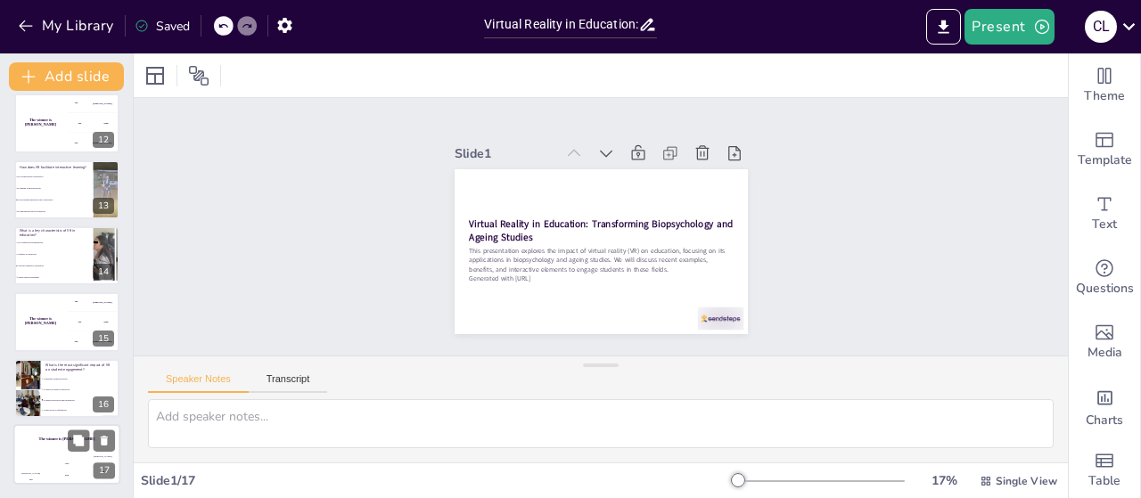
click at [38, 472] on div "[PERSON_NAME]" at bounding box center [31, 473] width 36 height 3
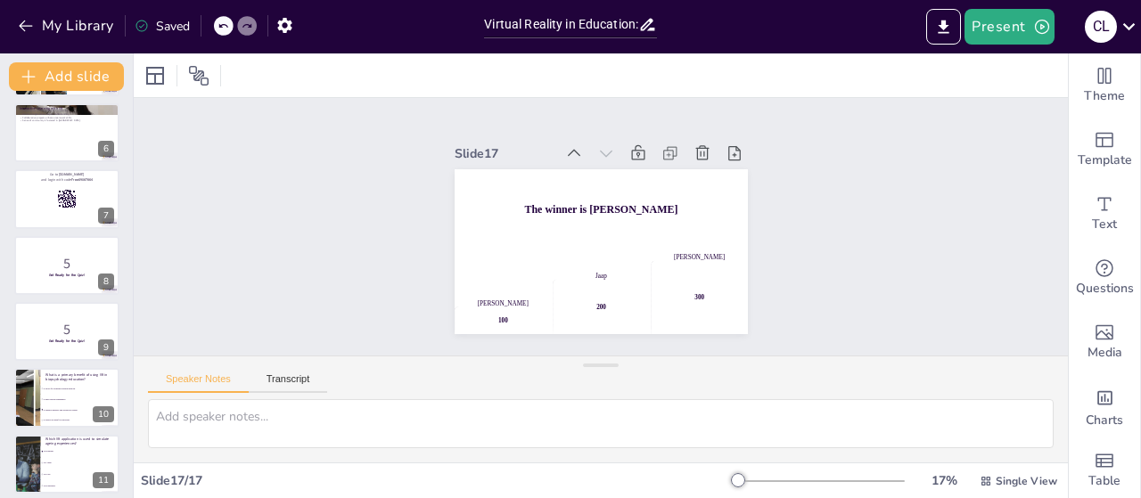
scroll to position [0, 0]
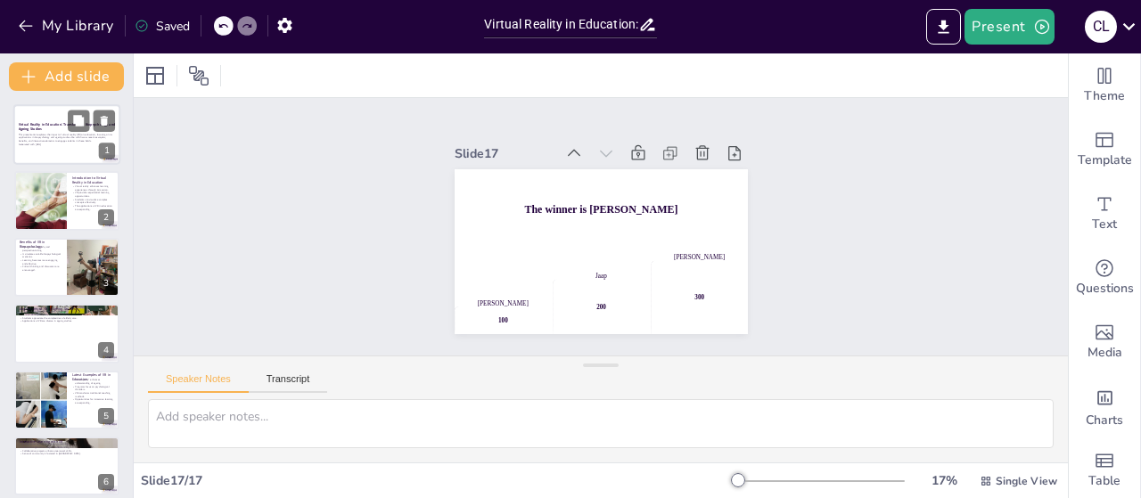
click at [69, 142] on p "This presentation explores the impact of virtual reality (VR) on education, foc…" at bounding box center [67, 138] width 96 height 10
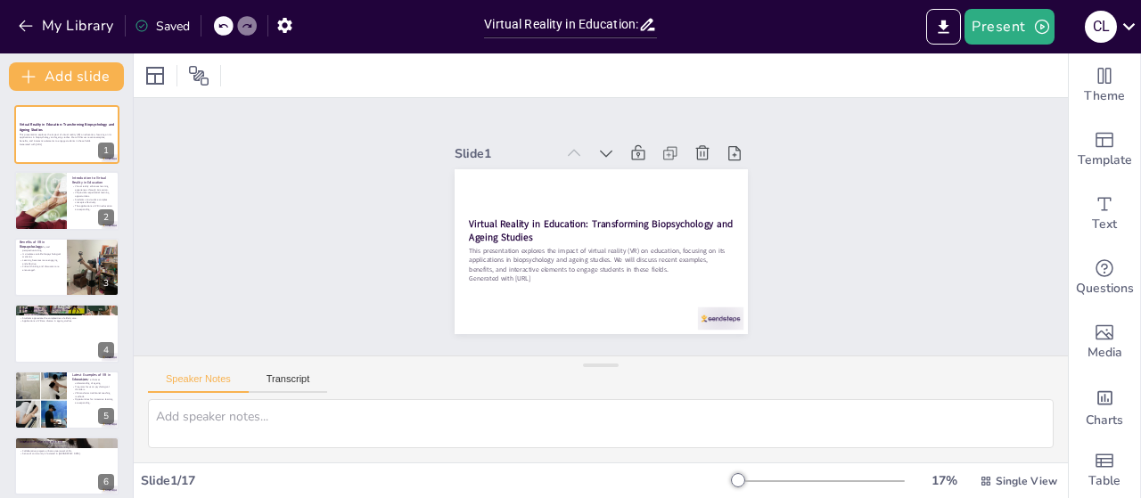
click at [236, 176] on div "Slide 1 Virtual Reality in Education: Transforming Biopsychology and Ageing Stu…" at bounding box center [601, 226] width 938 height 690
click at [1012, 27] on button "Present" at bounding box center [1008, 27] width 89 height 36
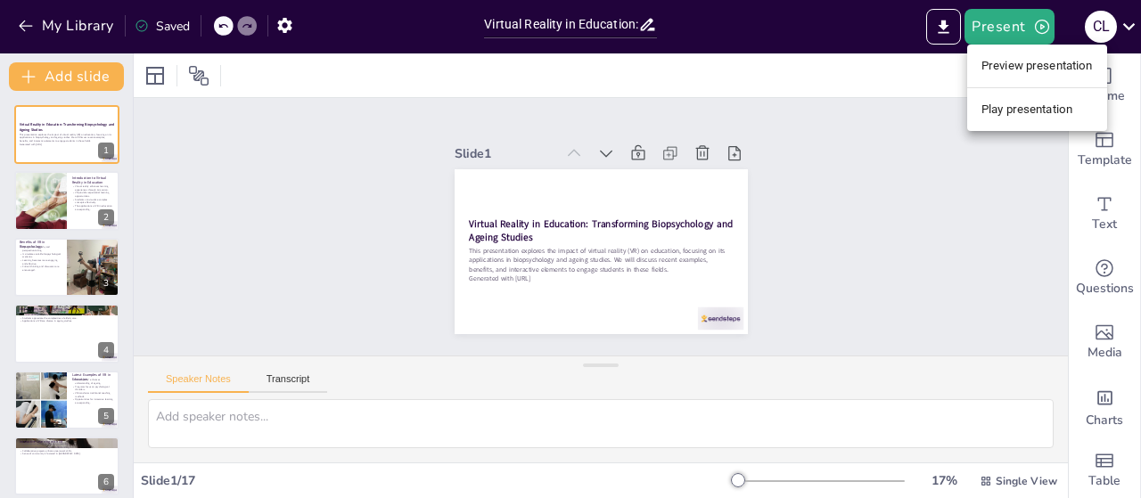
click at [1027, 64] on li "Preview presentation" at bounding box center [1037, 66] width 140 height 29
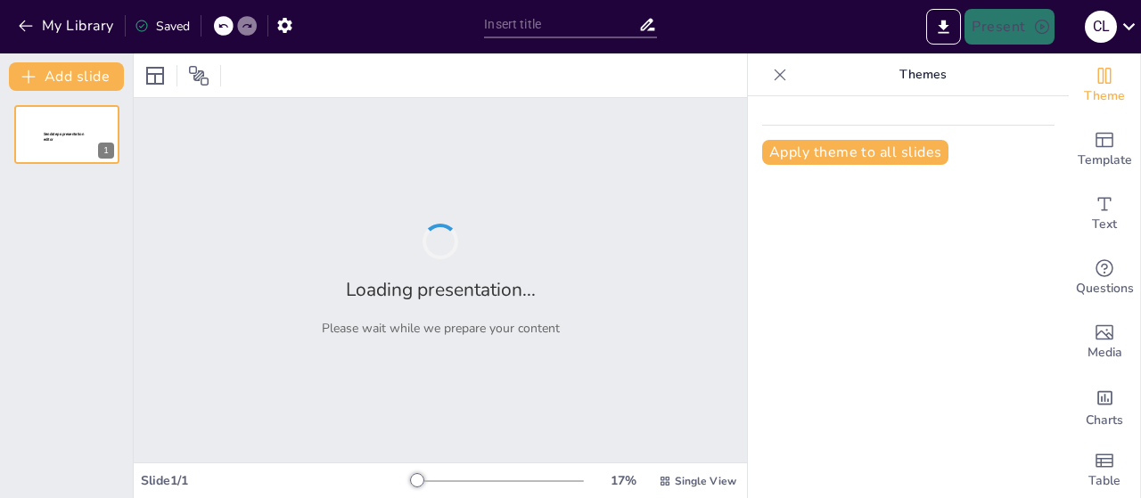
type input "Virtual Reality in Education: Transforming Biopsychology and Ageing Studies in …"
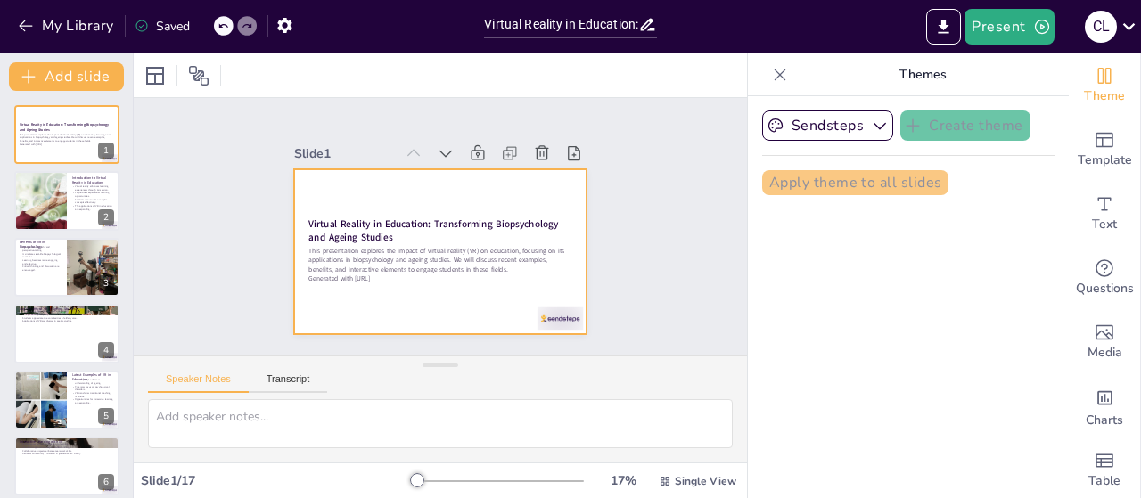
checkbox input "true"
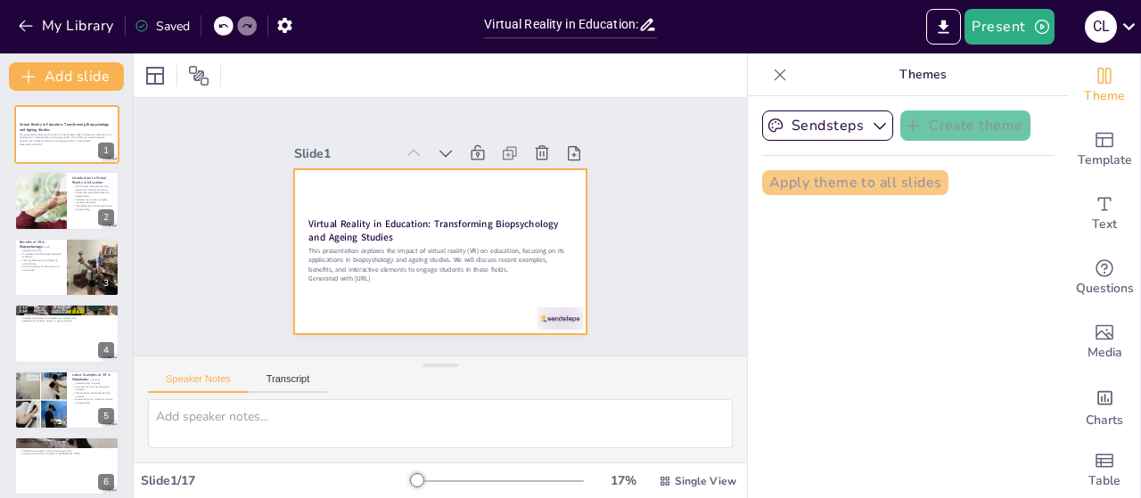
checkbox input "true"
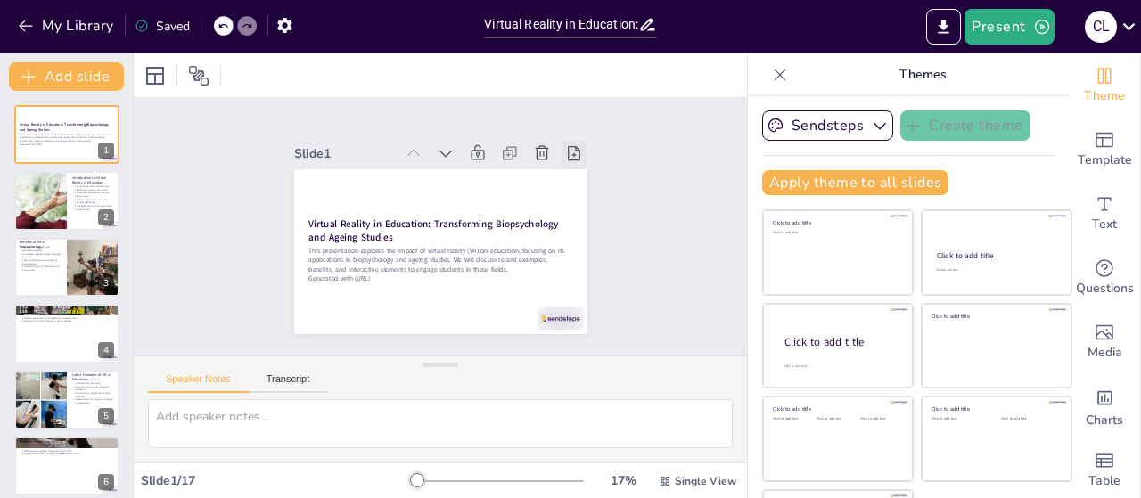
checkbox input "true"
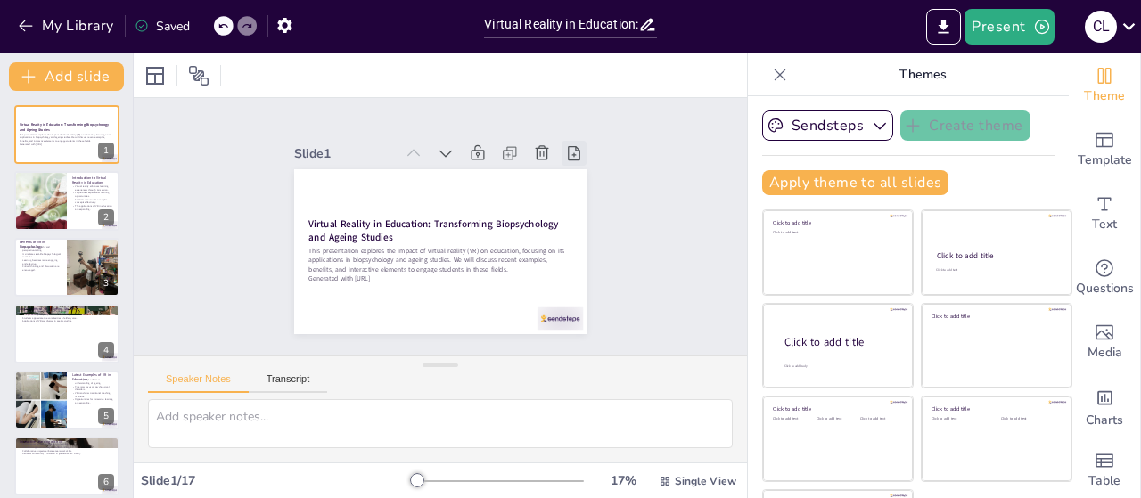
checkbox input "true"
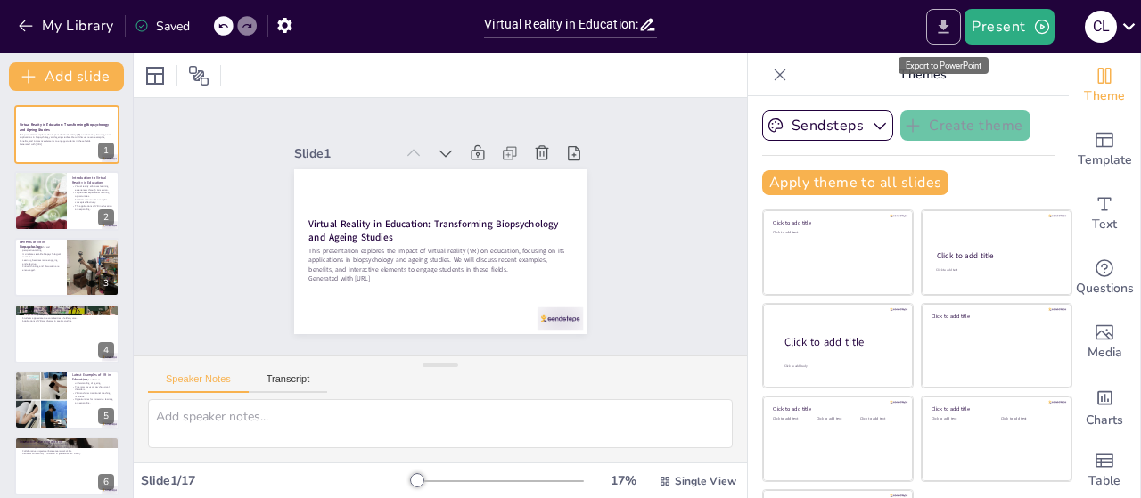
click at [944, 28] on icon "Export to PowerPoint" at bounding box center [943, 27] width 19 height 19
checkbox input "true"
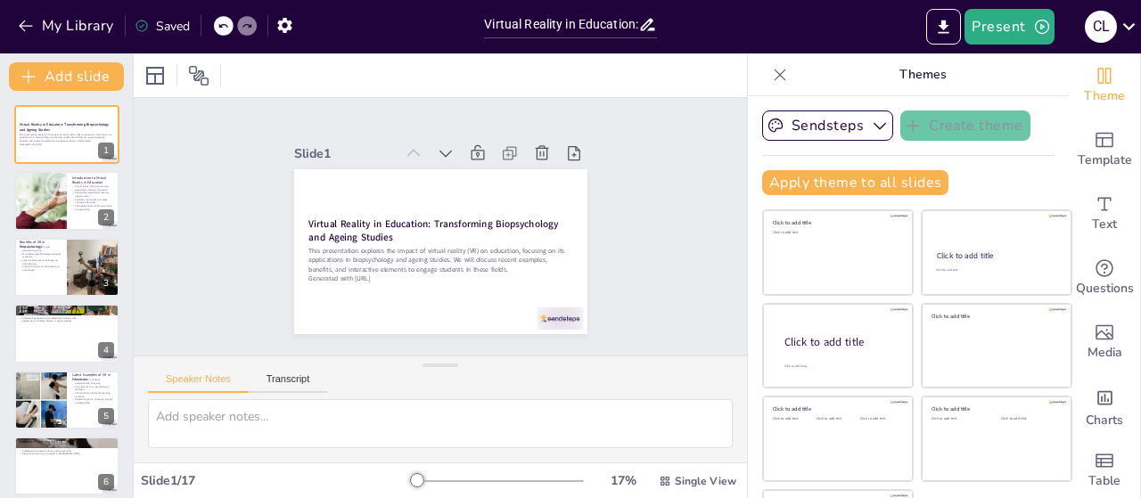
checkbox input "true"
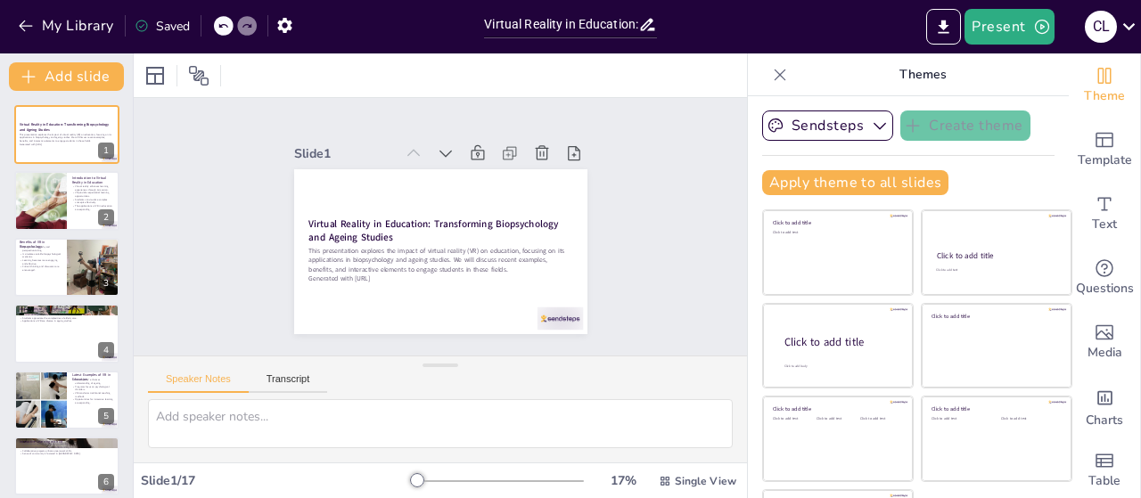
checkbox input "true"
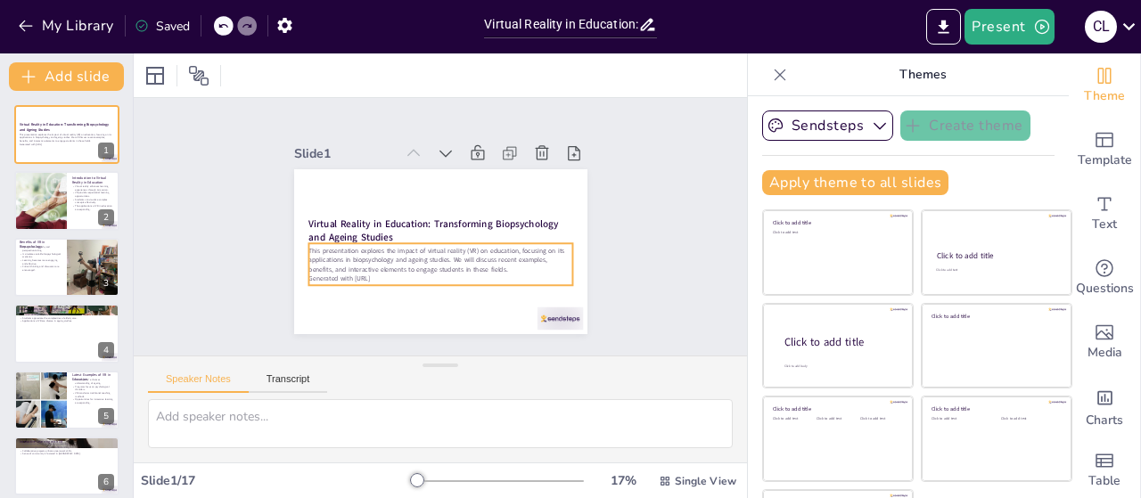
checkbox input "true"
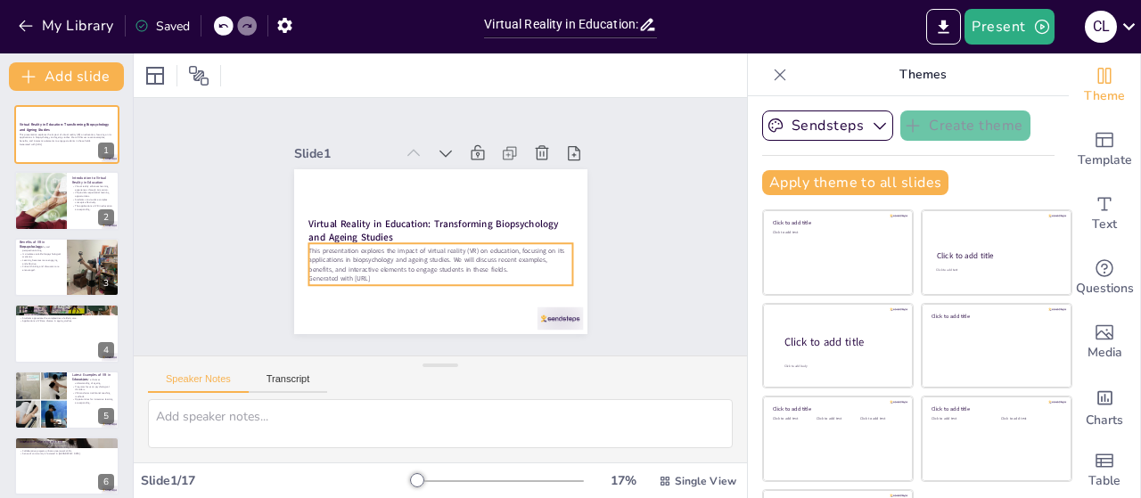
checkbox input "true"
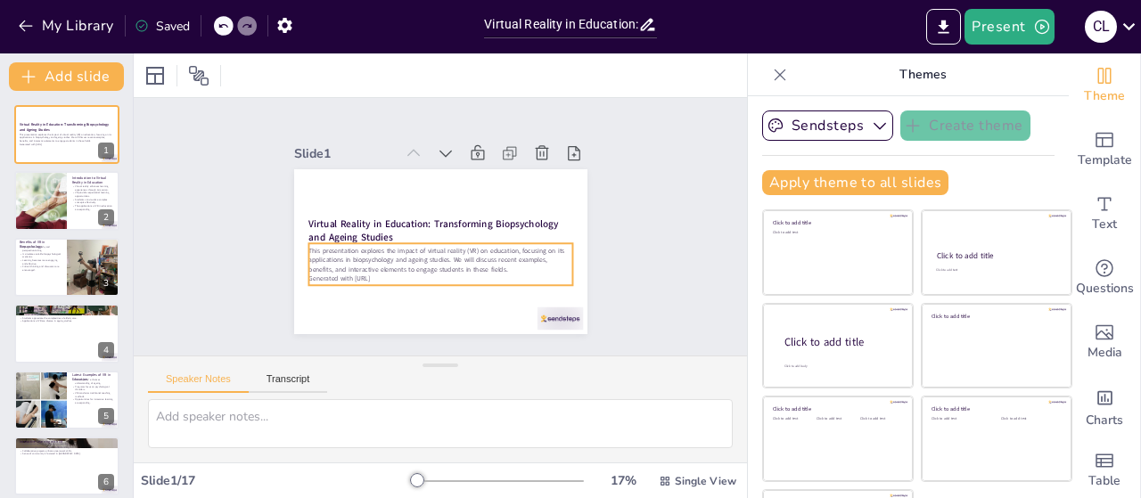
checkbox input "true"
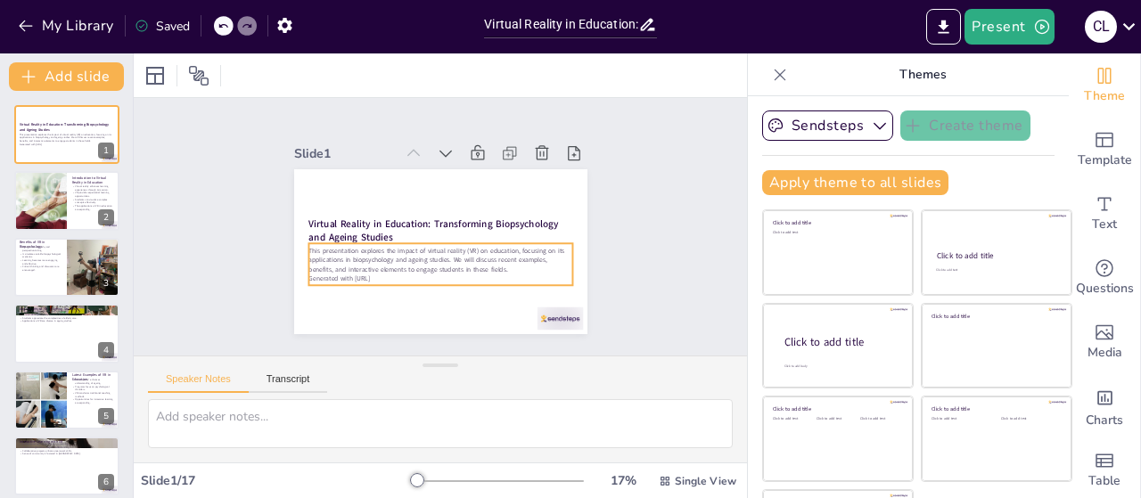
checkbox input "true"
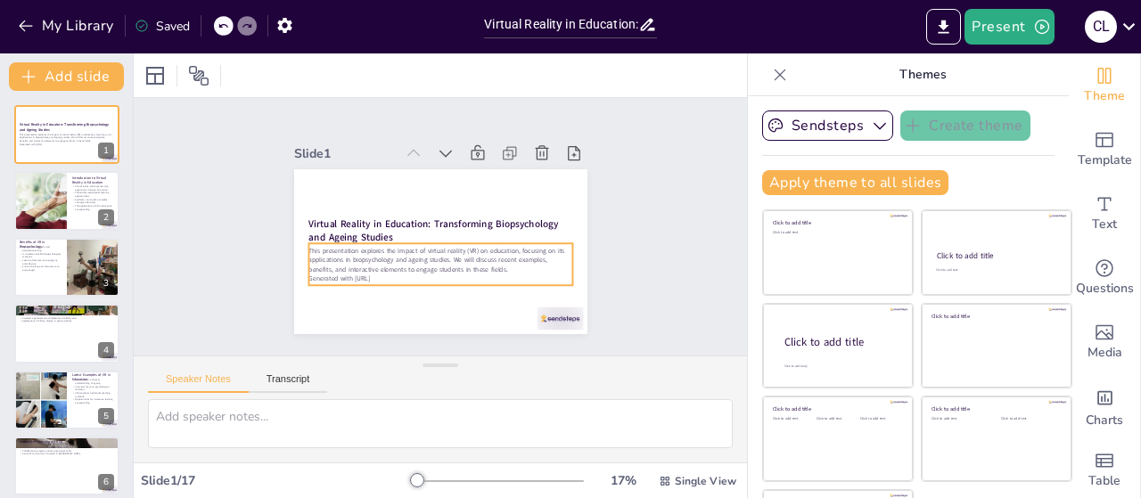
checkbox input "true"
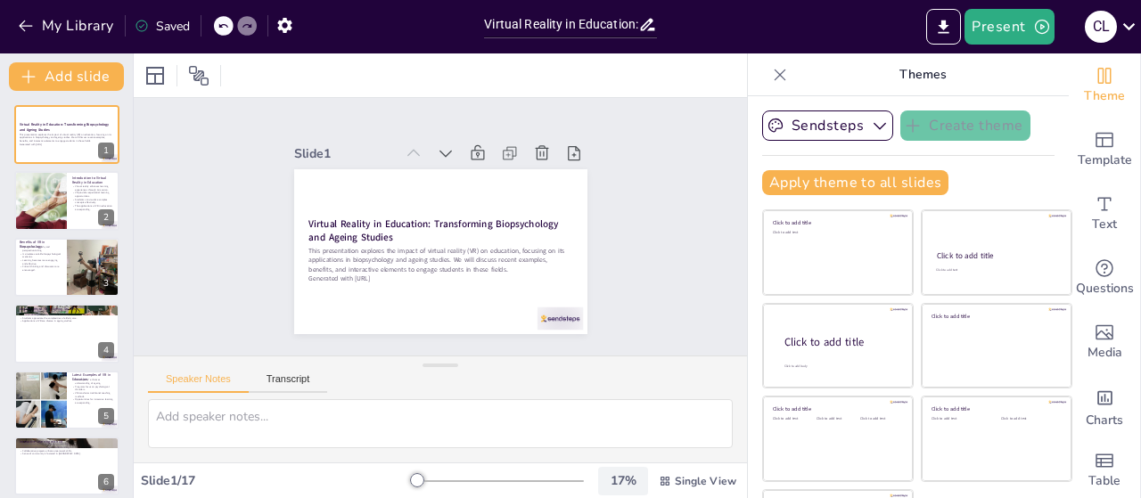
checkbox input "true"
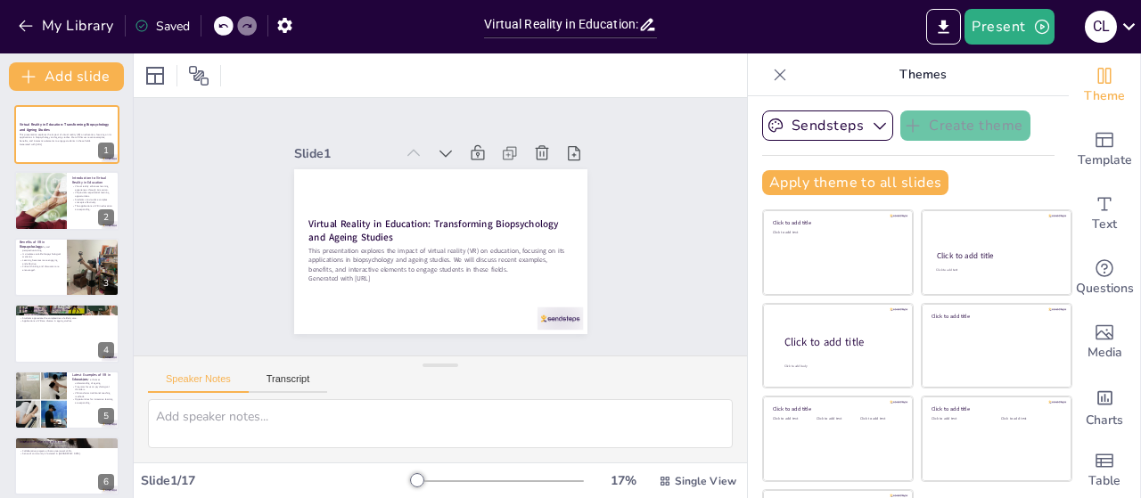
checkbox input "true"
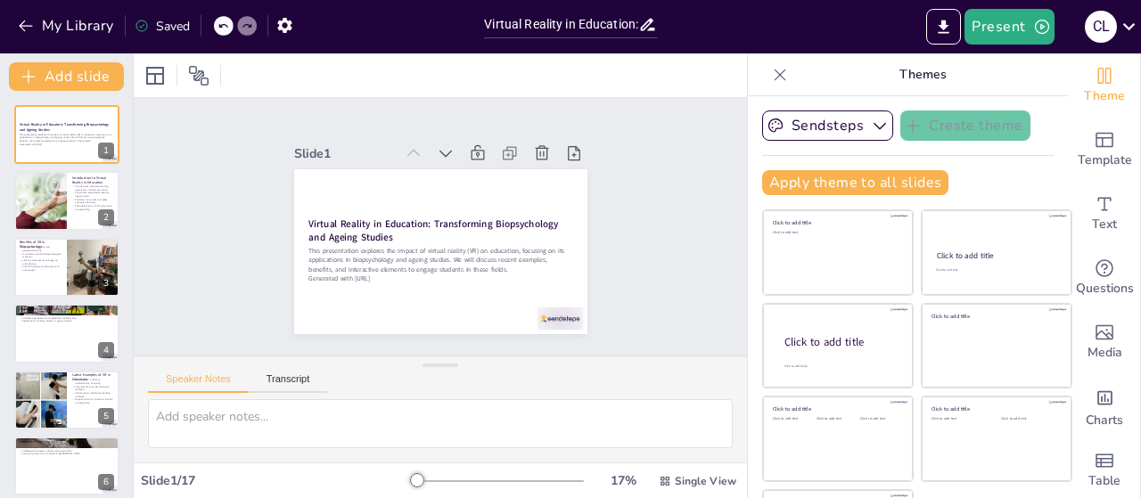
checkbox input "true"
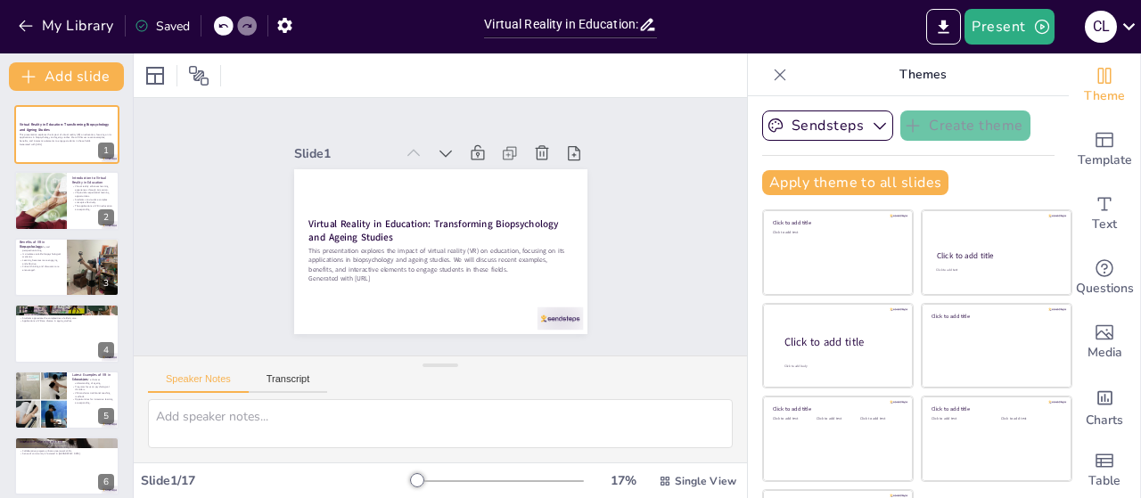
checkbox input "true"
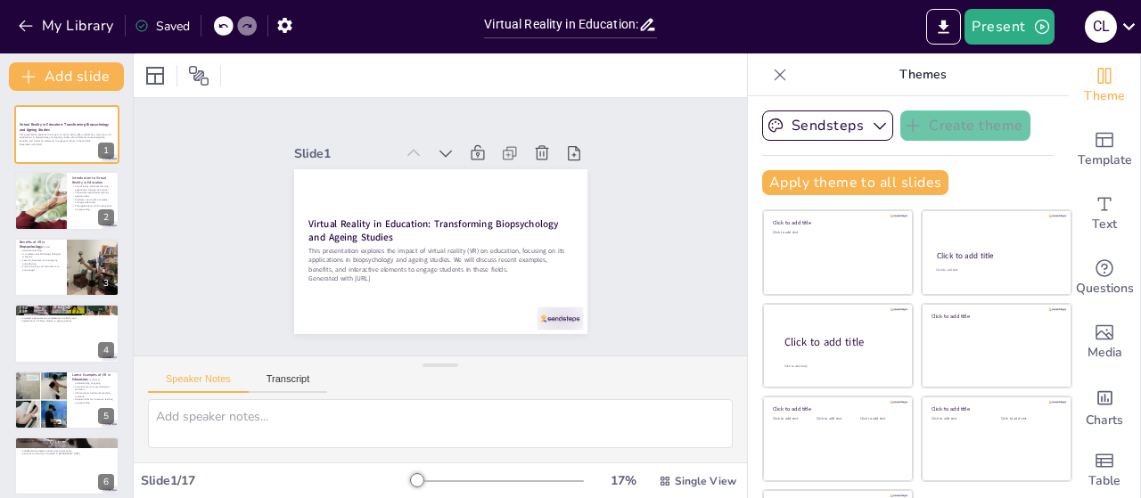
checkbox input "true"
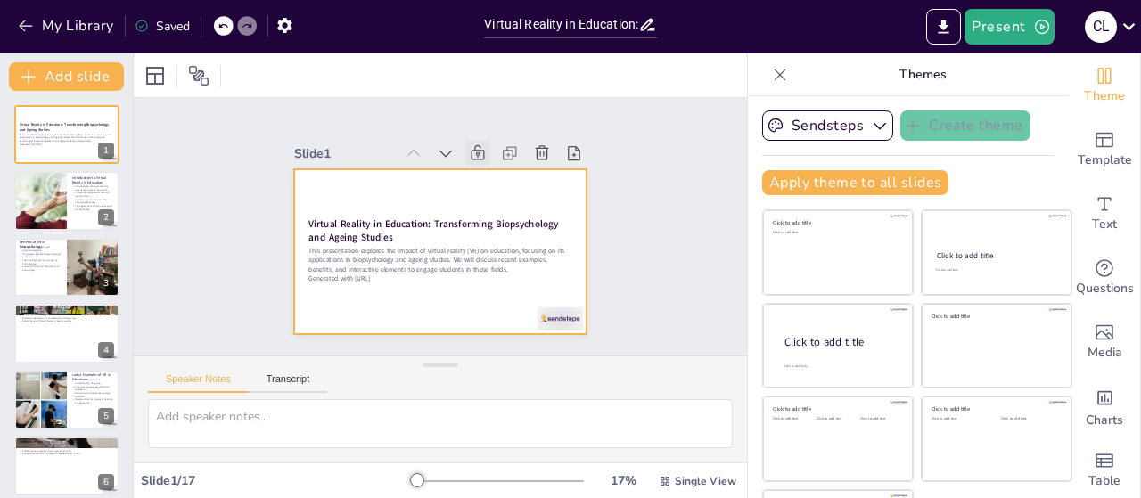
checkbox input "true"
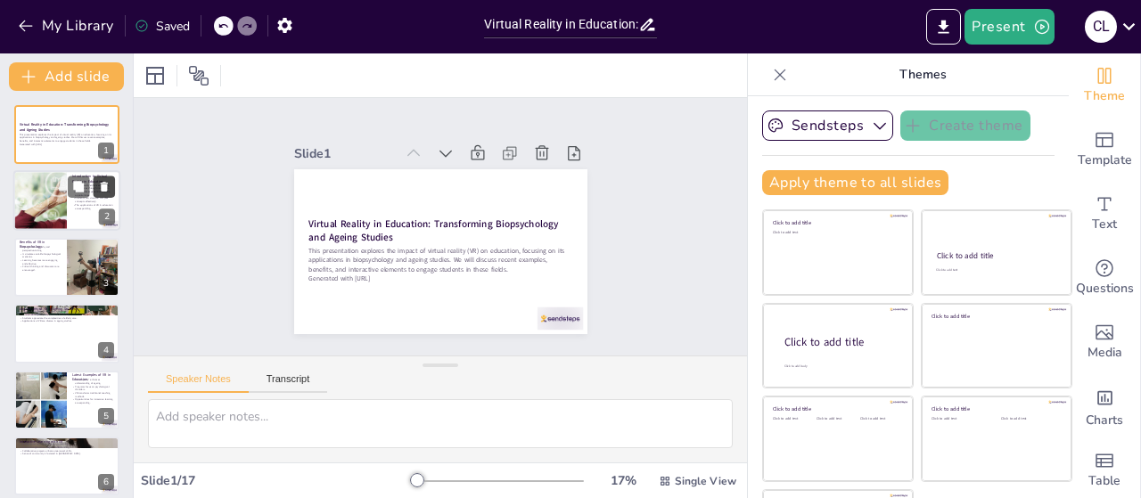
checkbox input "true"
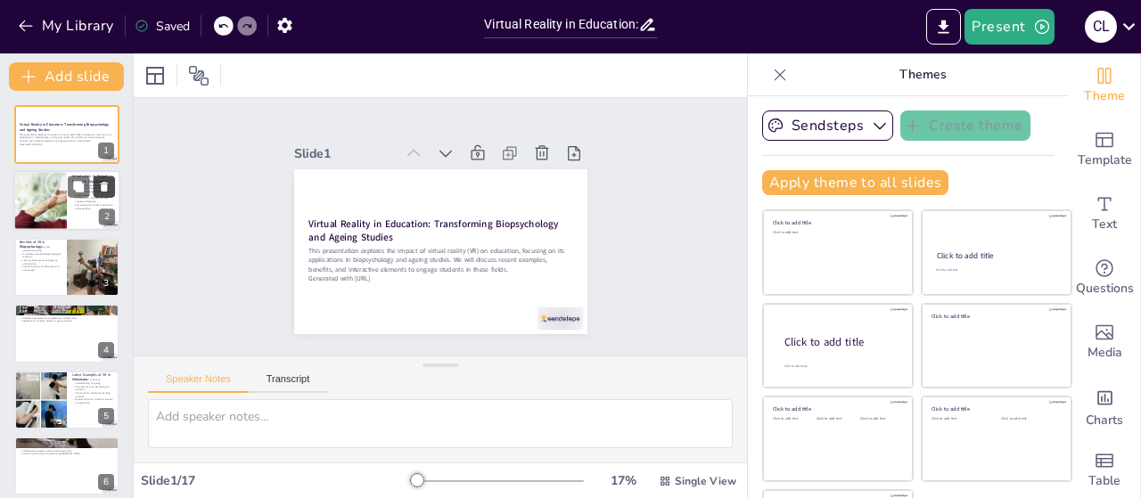
checkbox input "true"
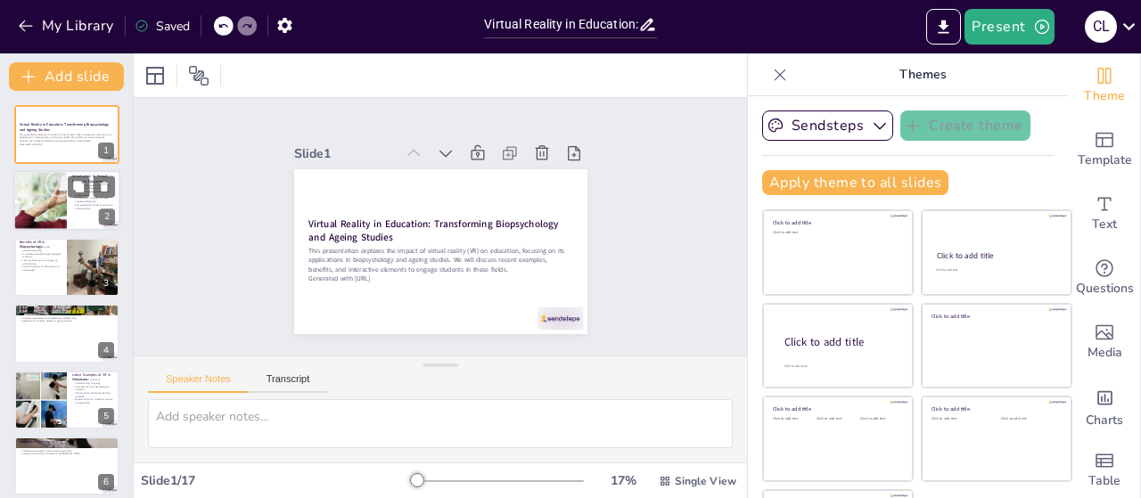
checkbox input "true"
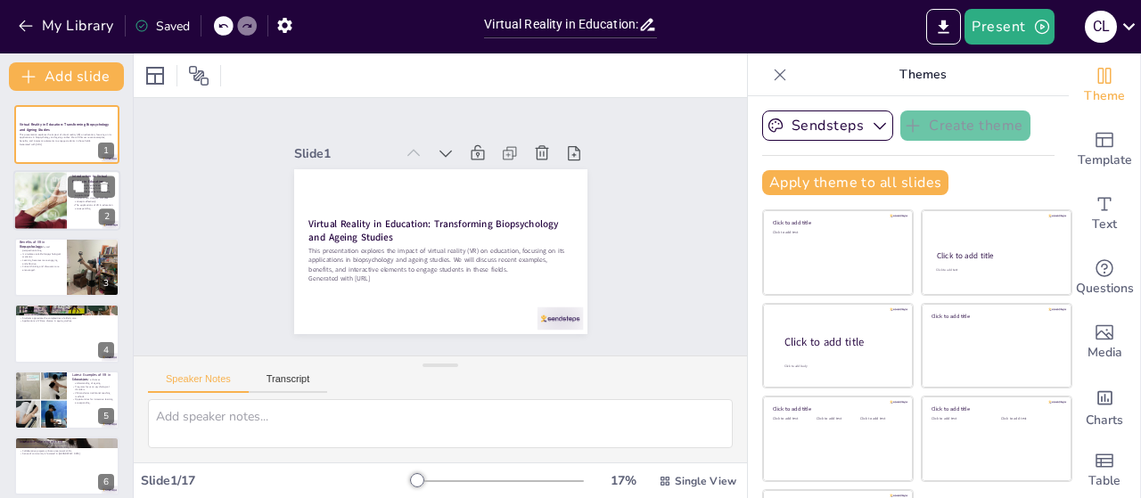
checkbox input "true"
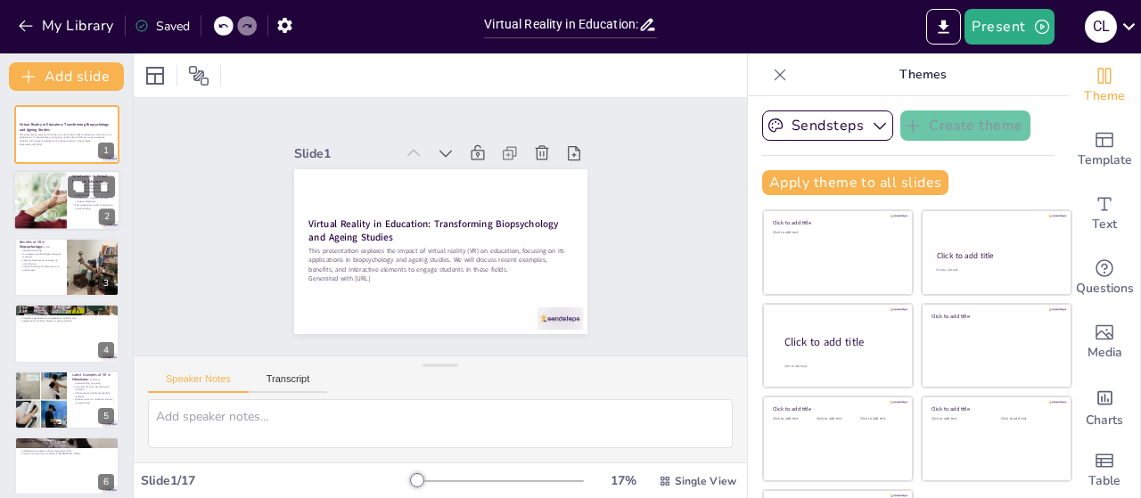
checkbox input "true"
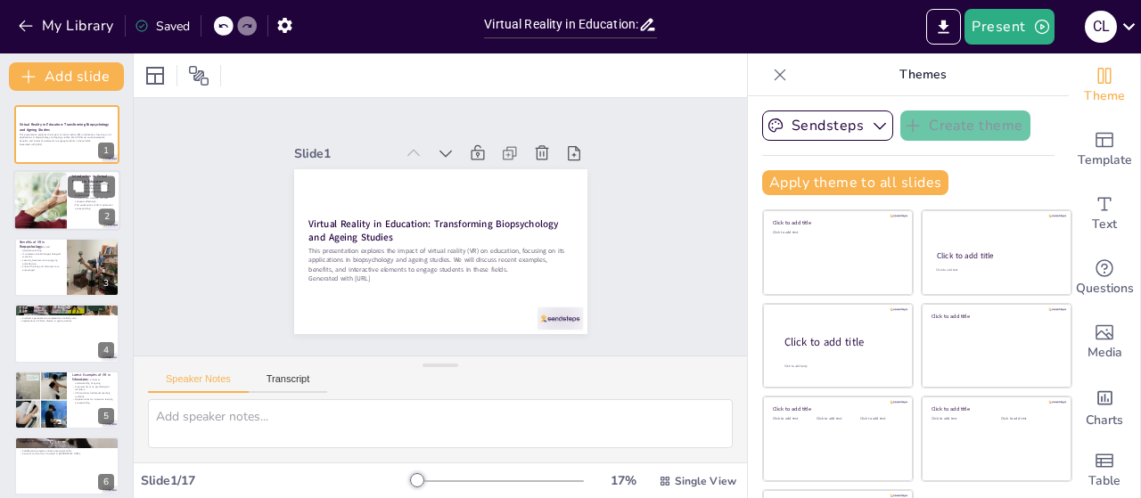
checkbox input "true"
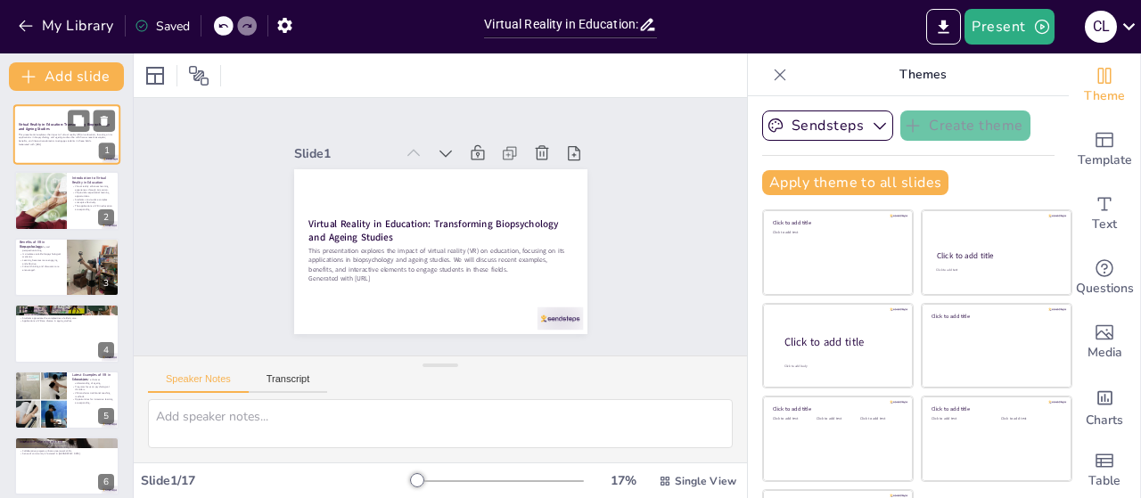
checkbox input "true"
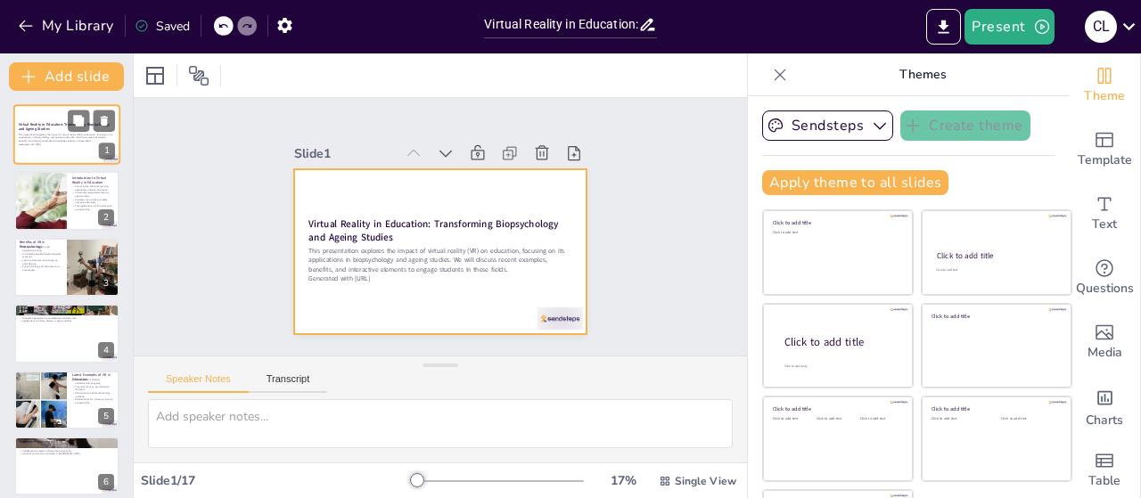
checkbox input "true"
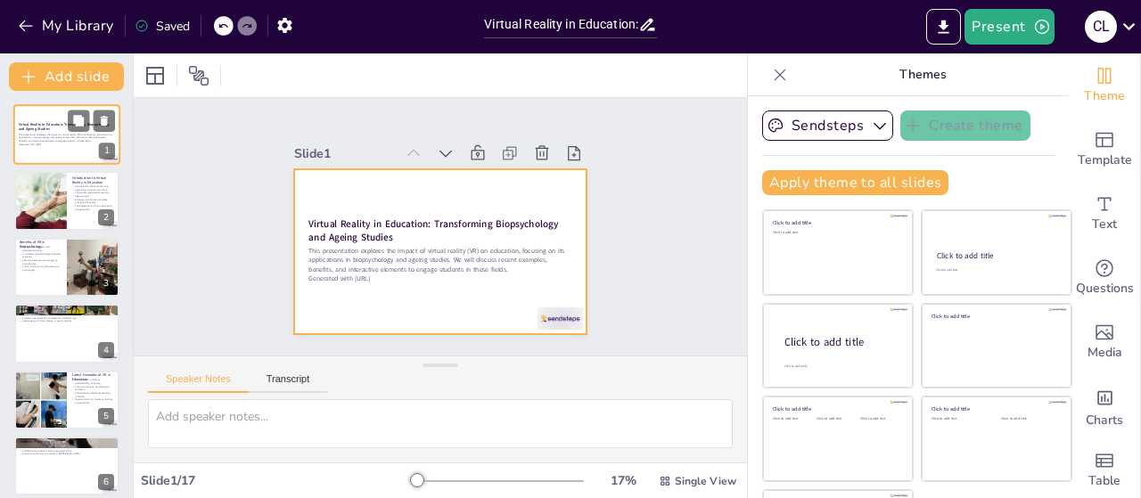
checkbox input "true"
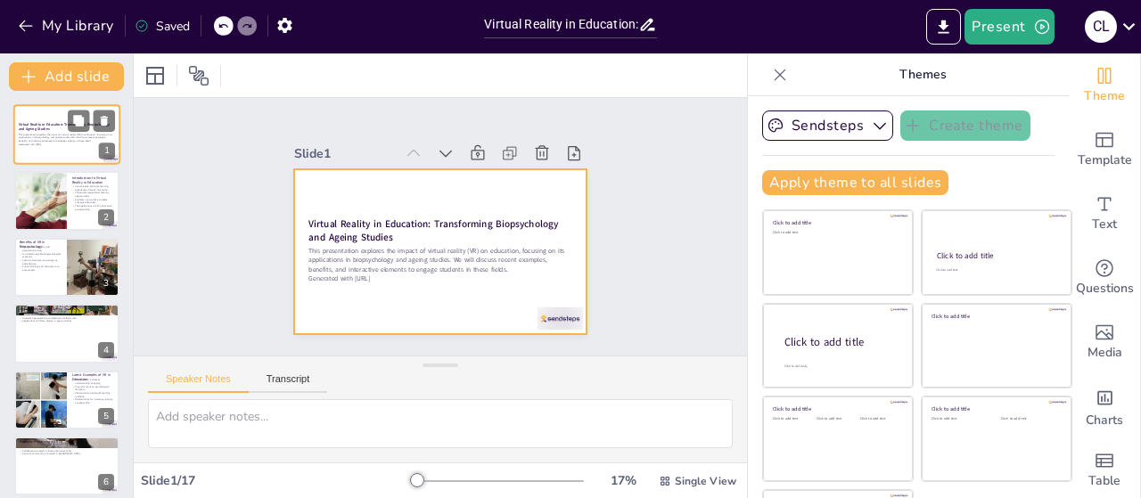
checkbox input "true"
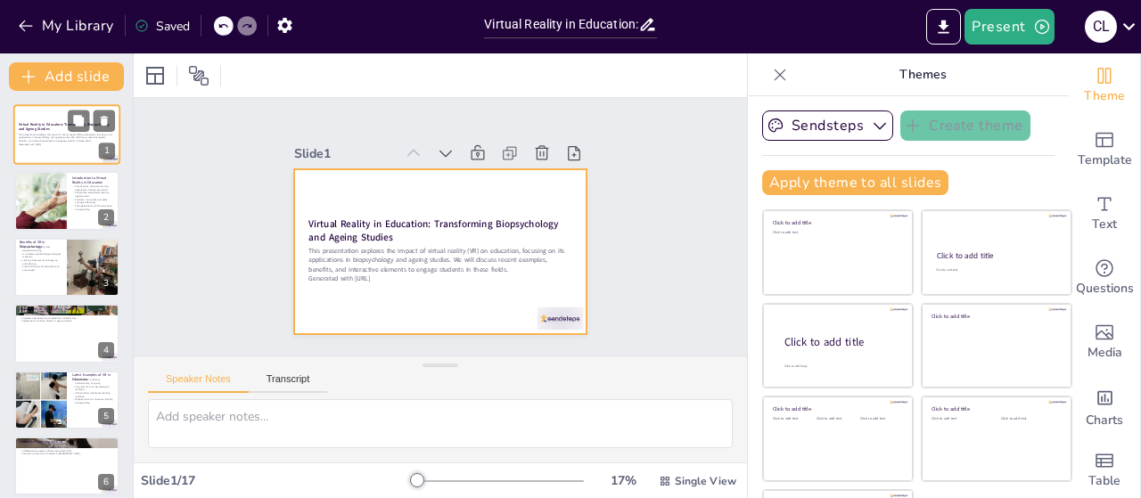
checkbox input "true"
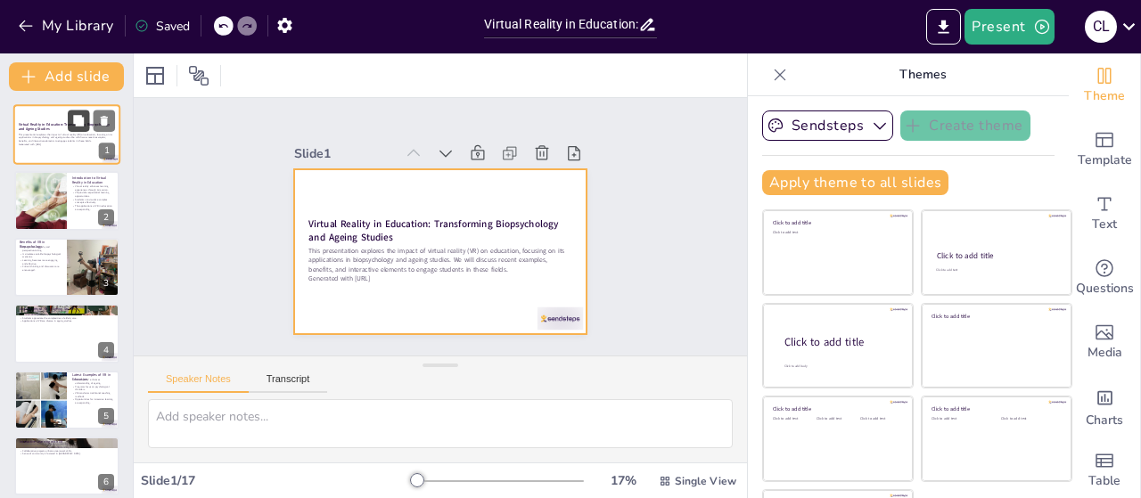
checkbox input "true"
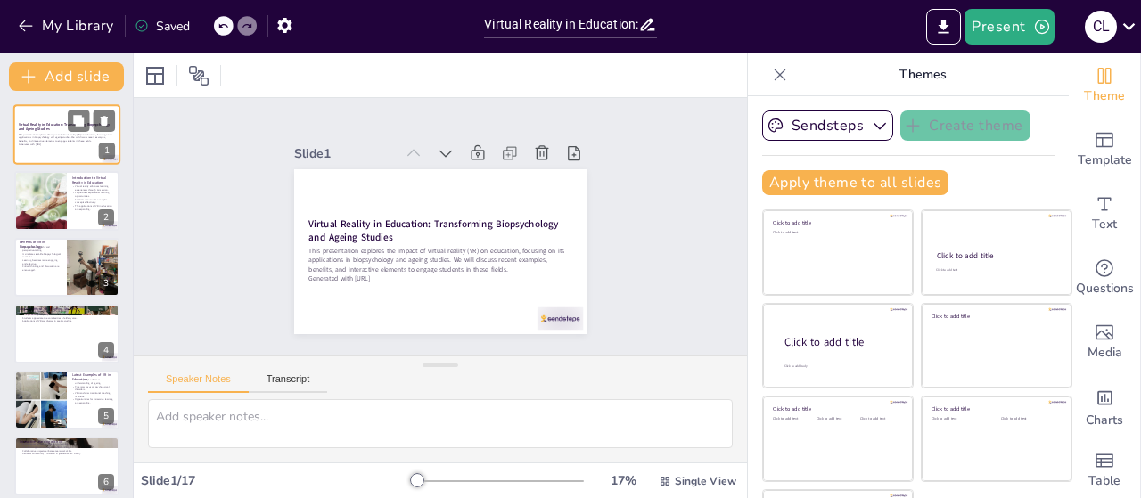
checkbox input "true"
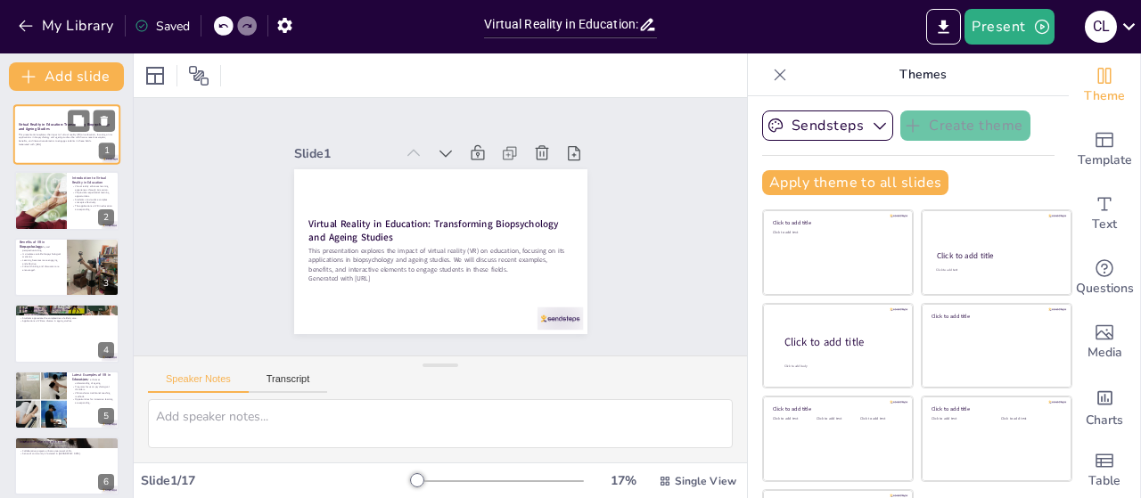
checkbox input "true"
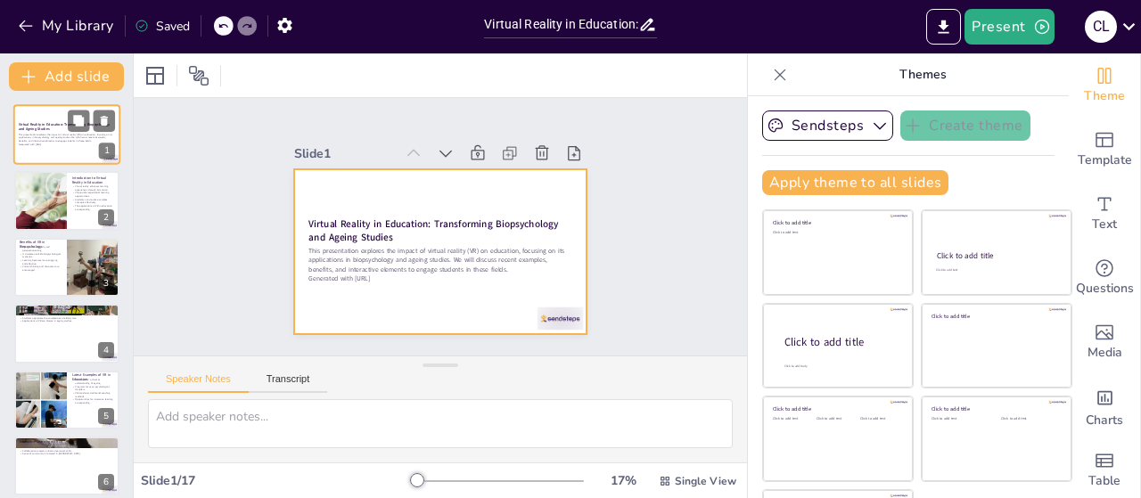
checkbox input "true"
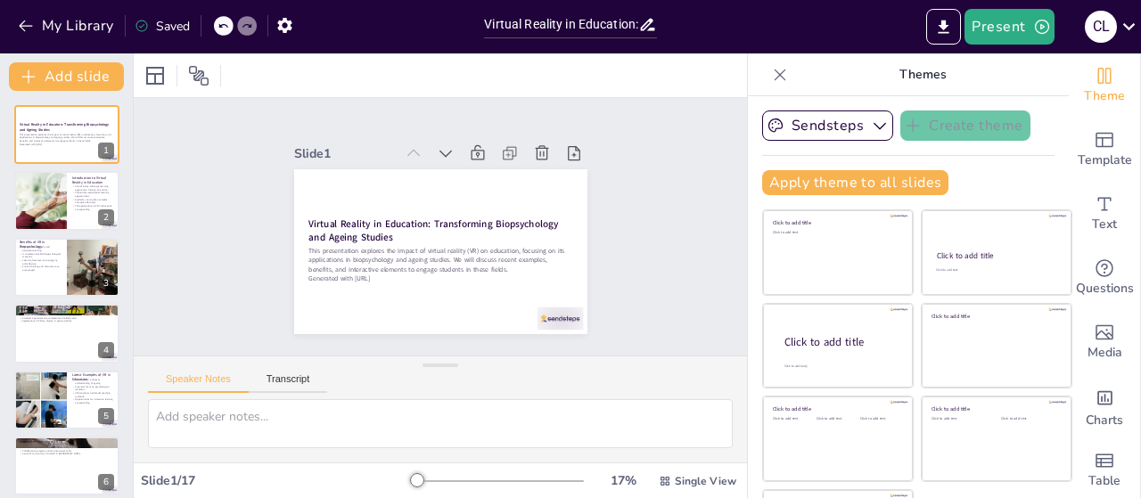
checkbox input "true"
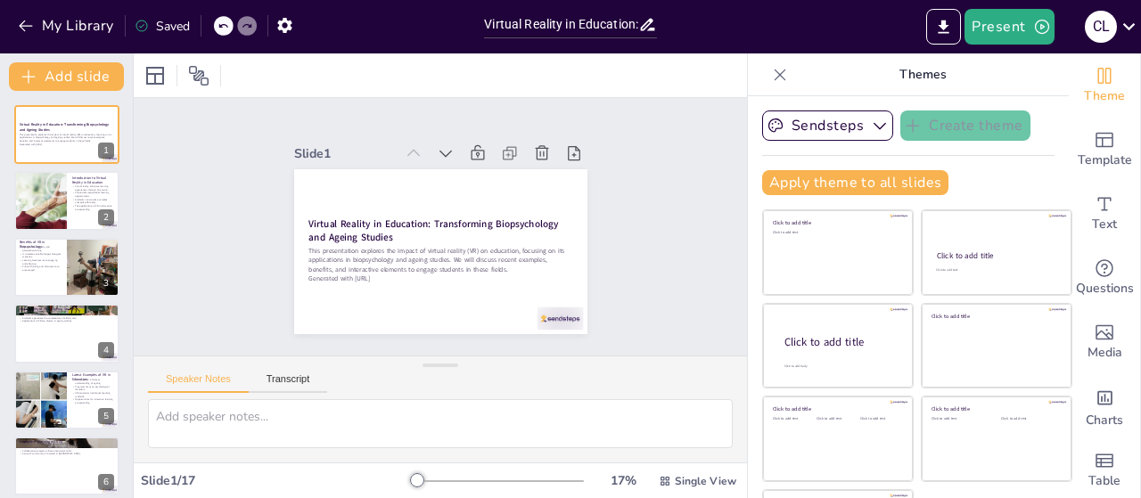
checkbox input "true"
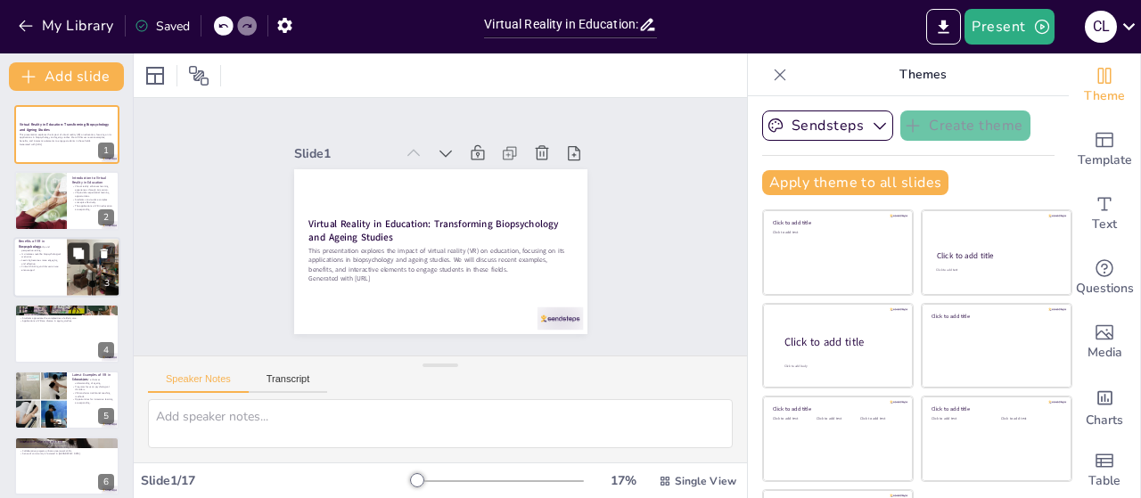
checkbox input "true"
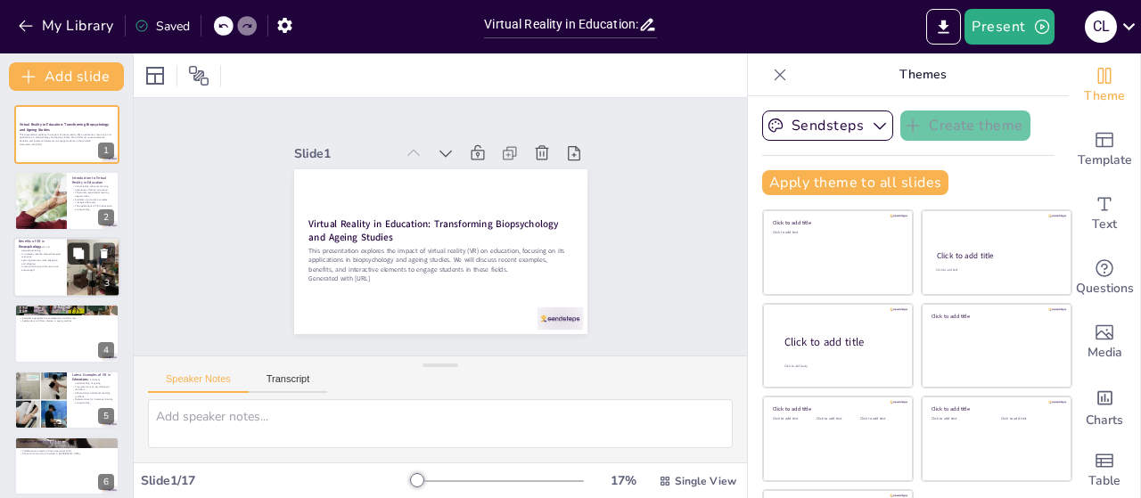
checkbox input "true"
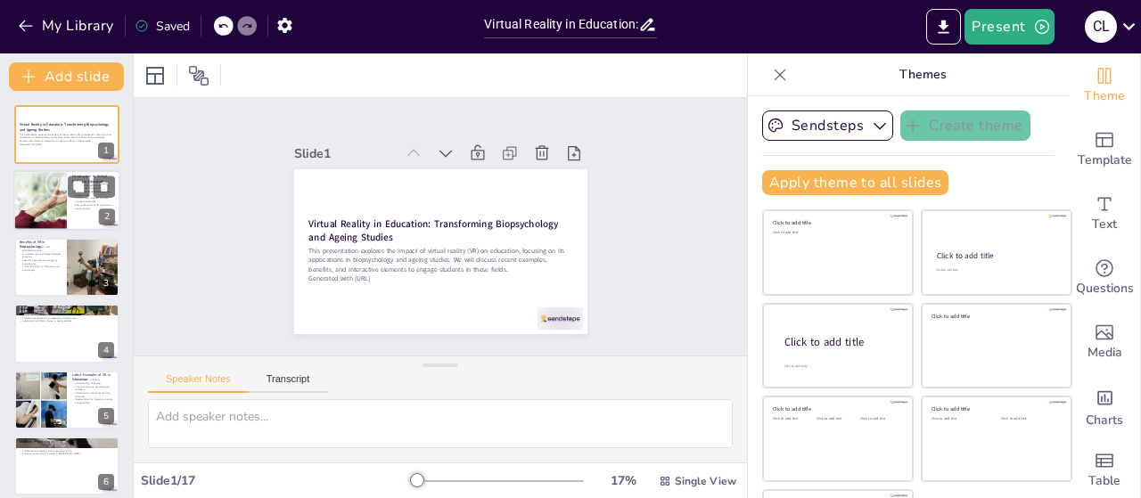
checkbox input "true"
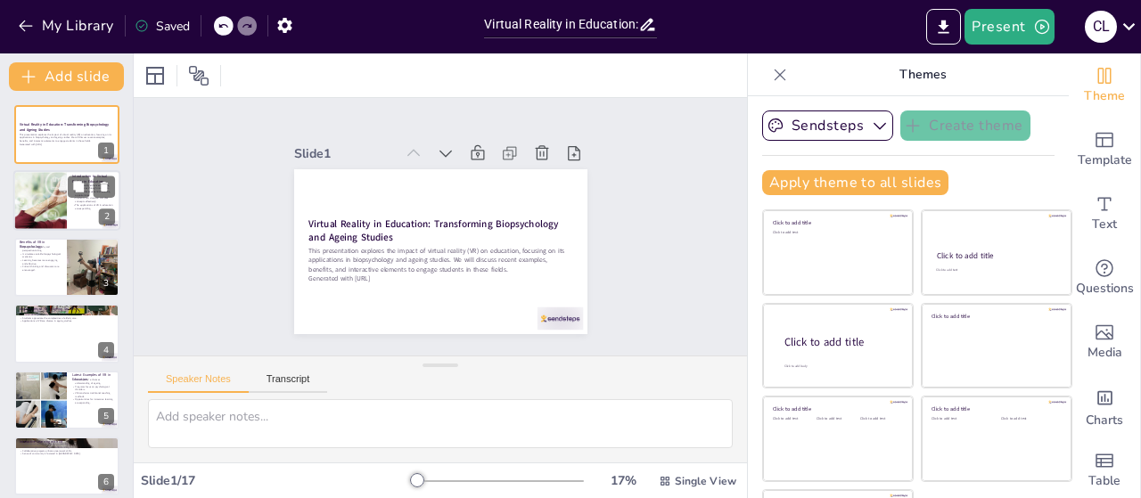
checkbox input "true"
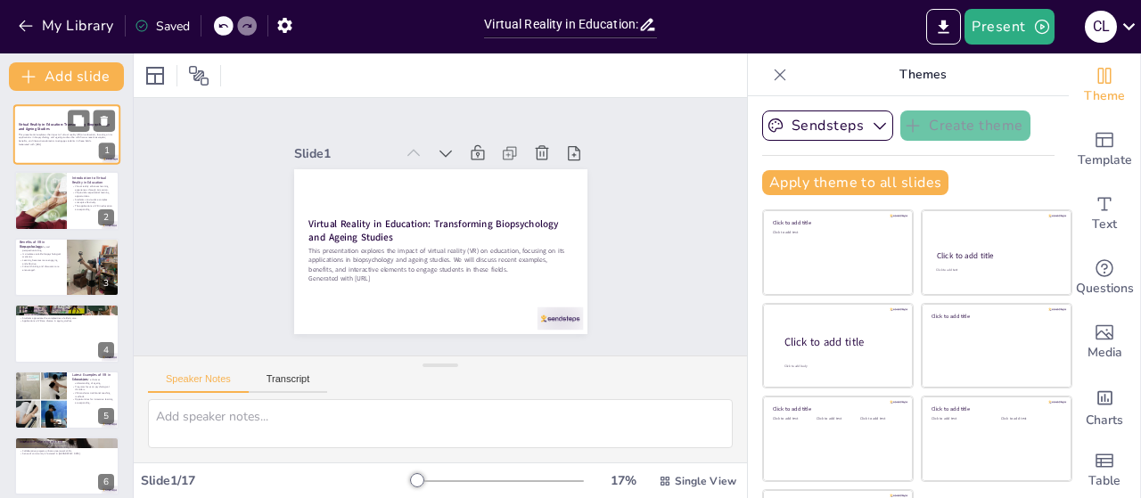
checkbox input "true"
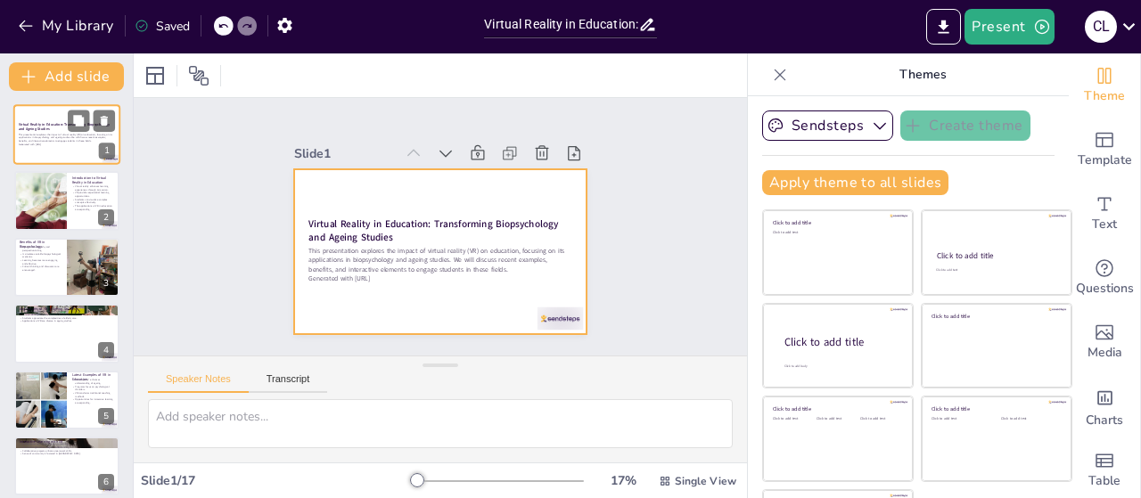
checkbox input "true"
click at [35, 149] on div at bounding box center [66, 134] width 107 height 61
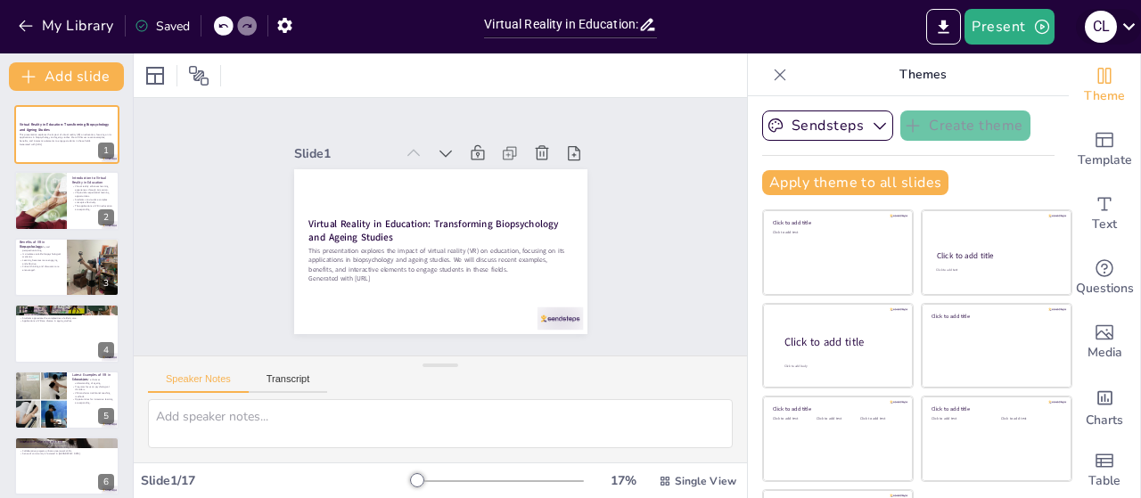
click at [1127, 26] on icon at bounding box center [1129, 26] width 12 height 7
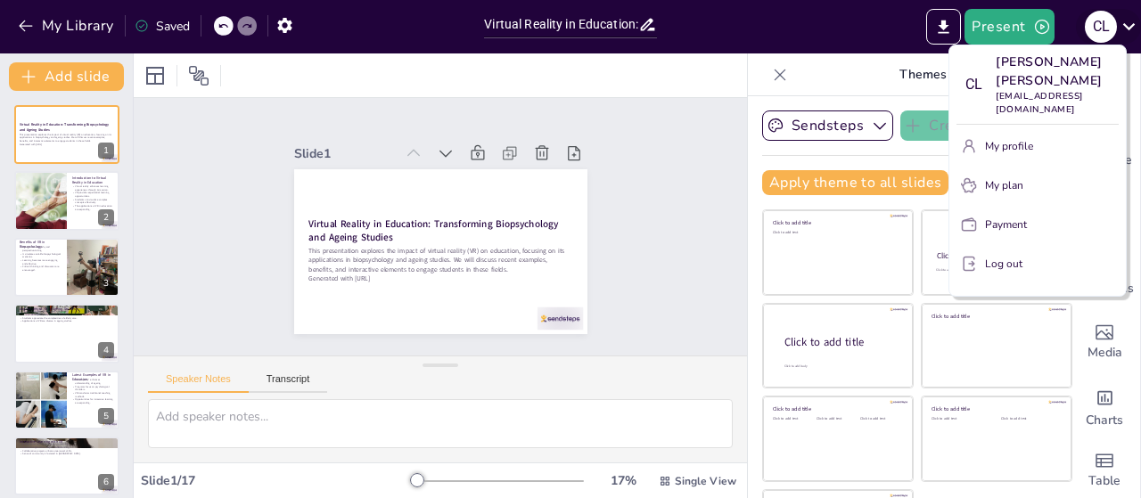
click at [1127, 26] on div at bounding box center [570, 249] width 1141 height 498
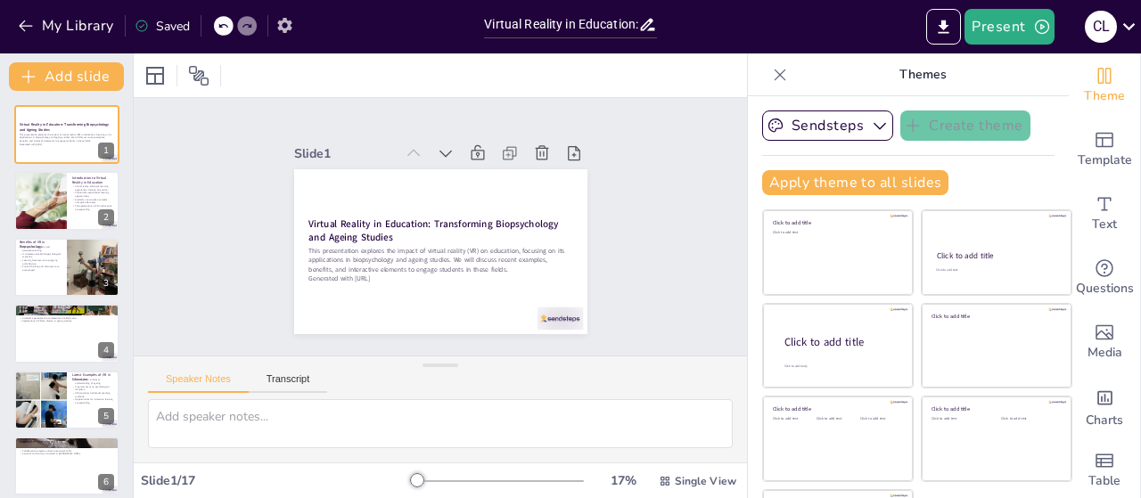
click at [283, 30] on icon "button" at bounding box center [284, 25] width 14 height 15
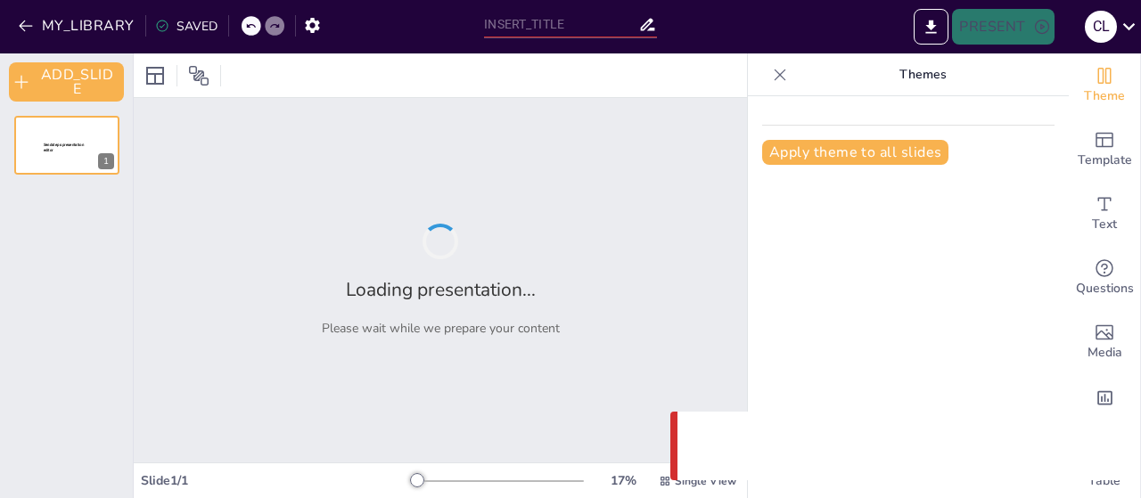
type input "Virtual Reality in Education: Transforming Biopsychology and Ageing Studies in …"
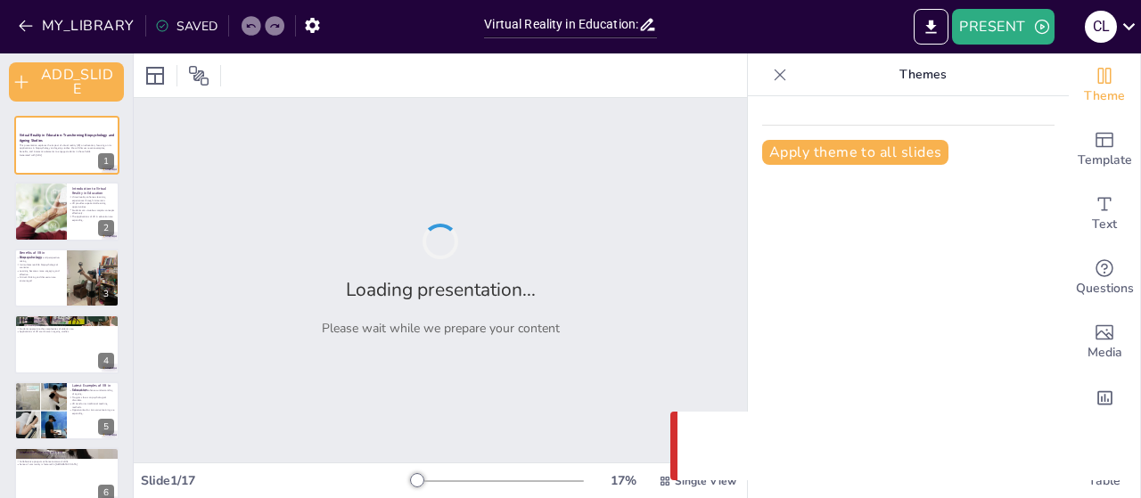
checkbox input "true"
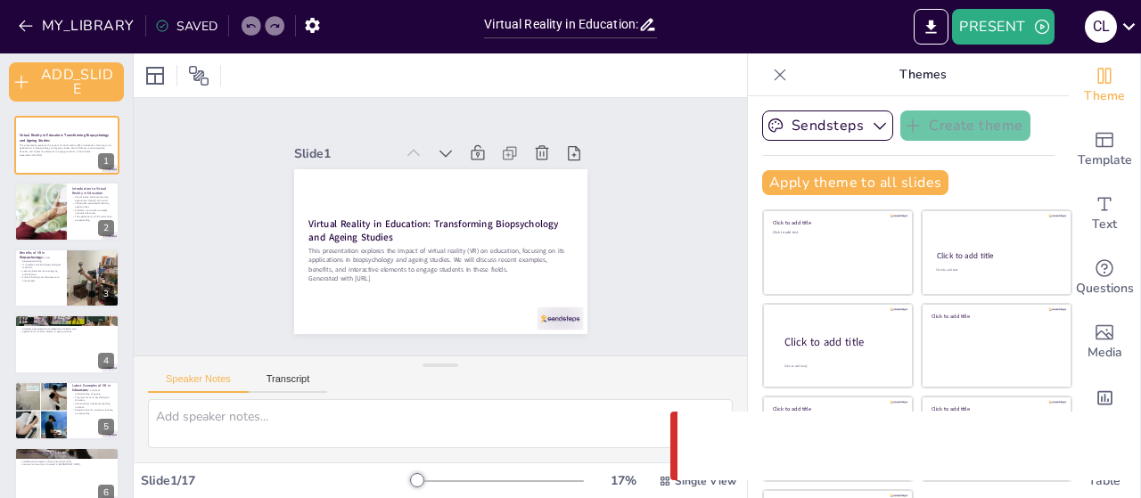
checkbox input "true"
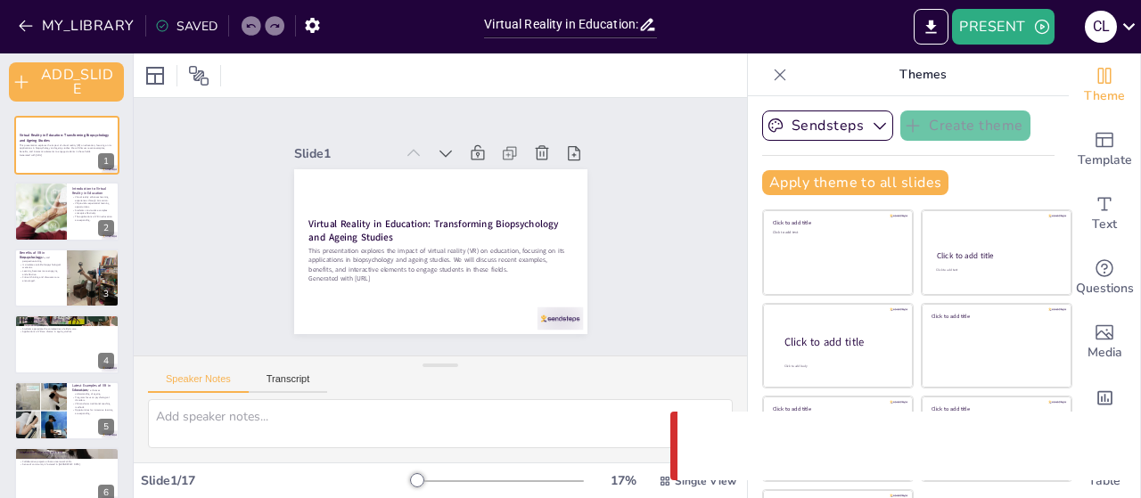
checkbox input "true"
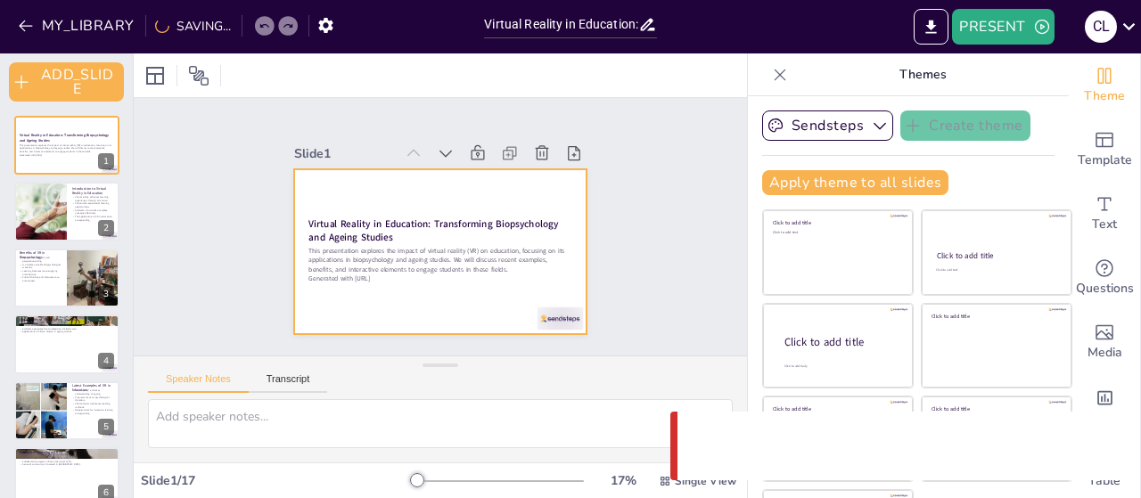
checkbox input "true"
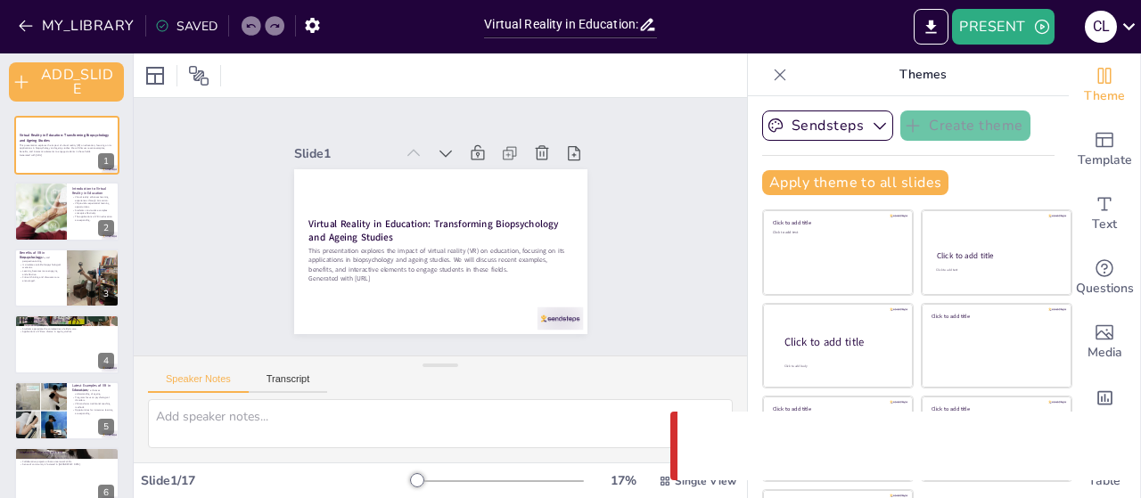
checkbox input "true"
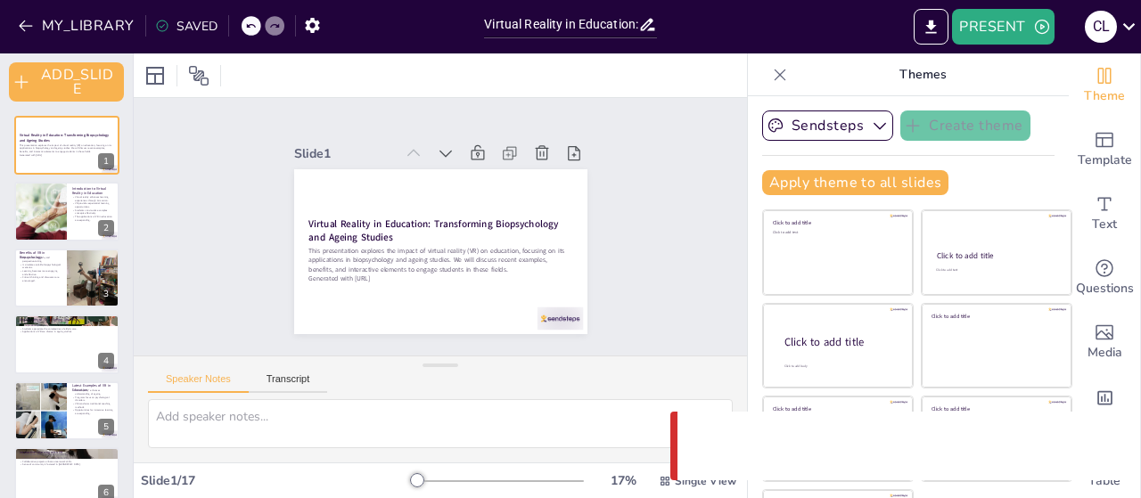
checkbox input "true"
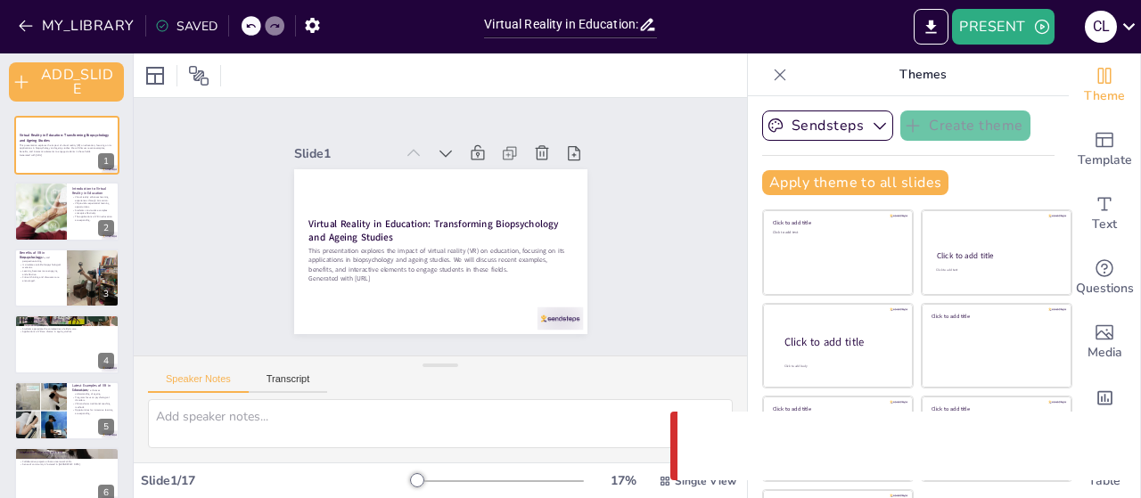
checkbox input "true"
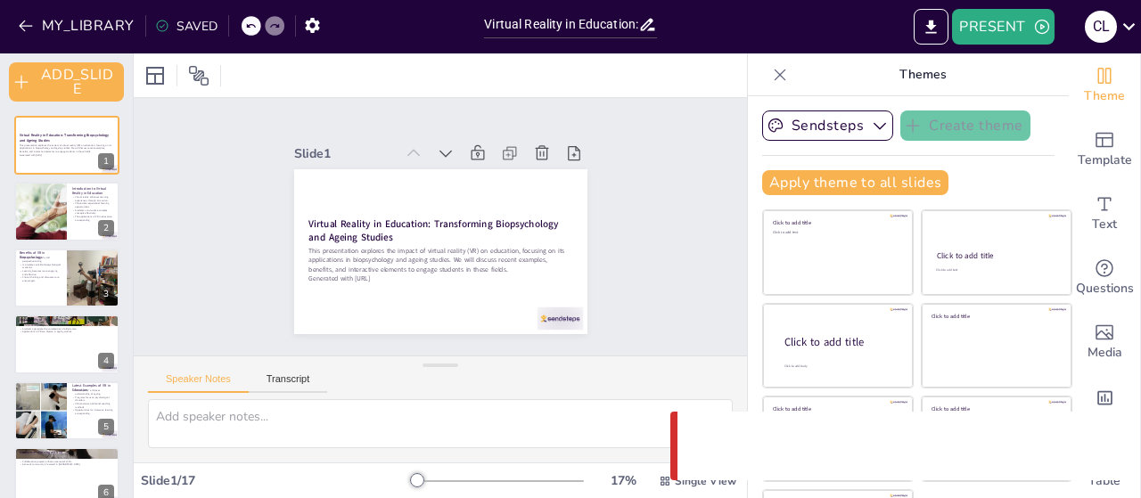
checkbox input "true"
